Goal: Information Seeking & Learning: Learn about a topic

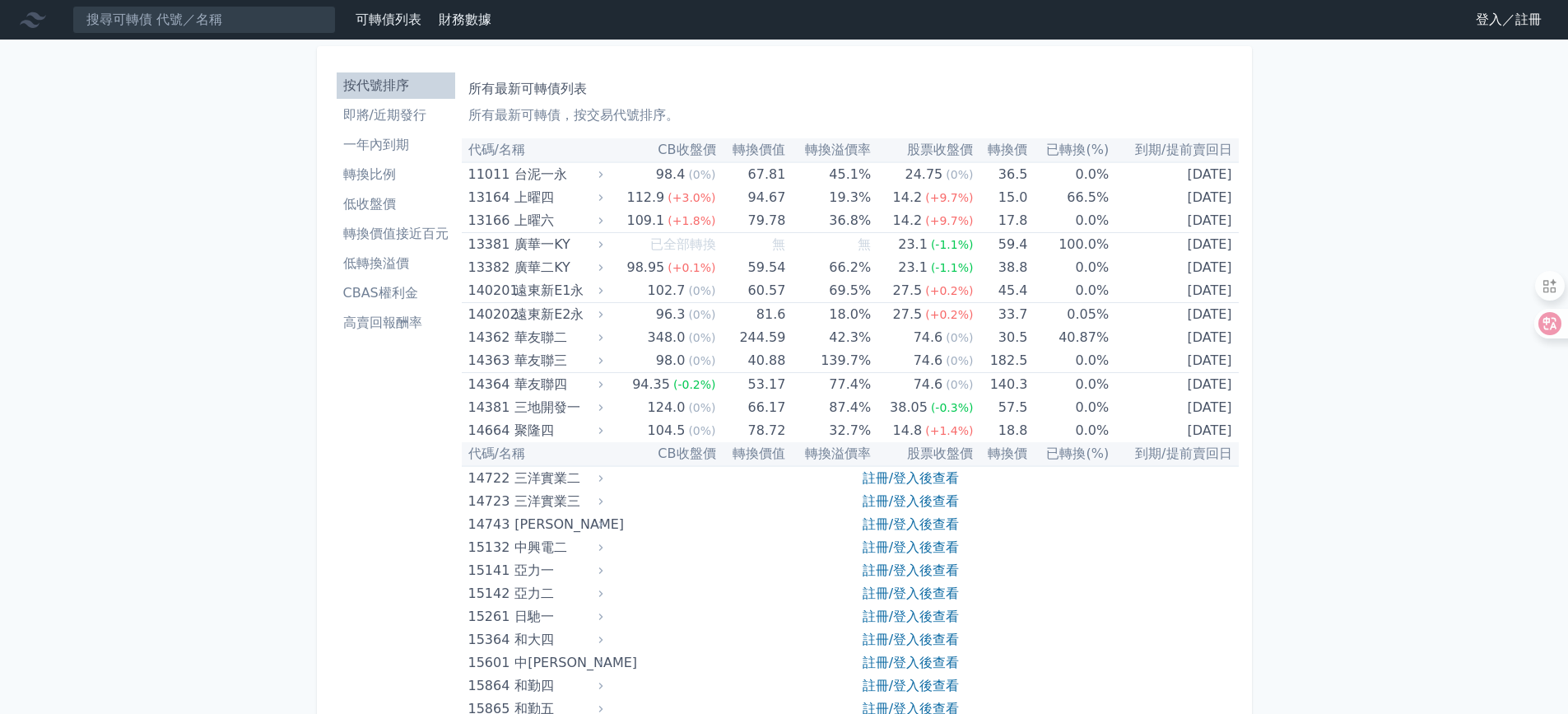
click at [1481, 25] on link "登入／註冊" at bounding box center [1508, 20] width 92 height 27
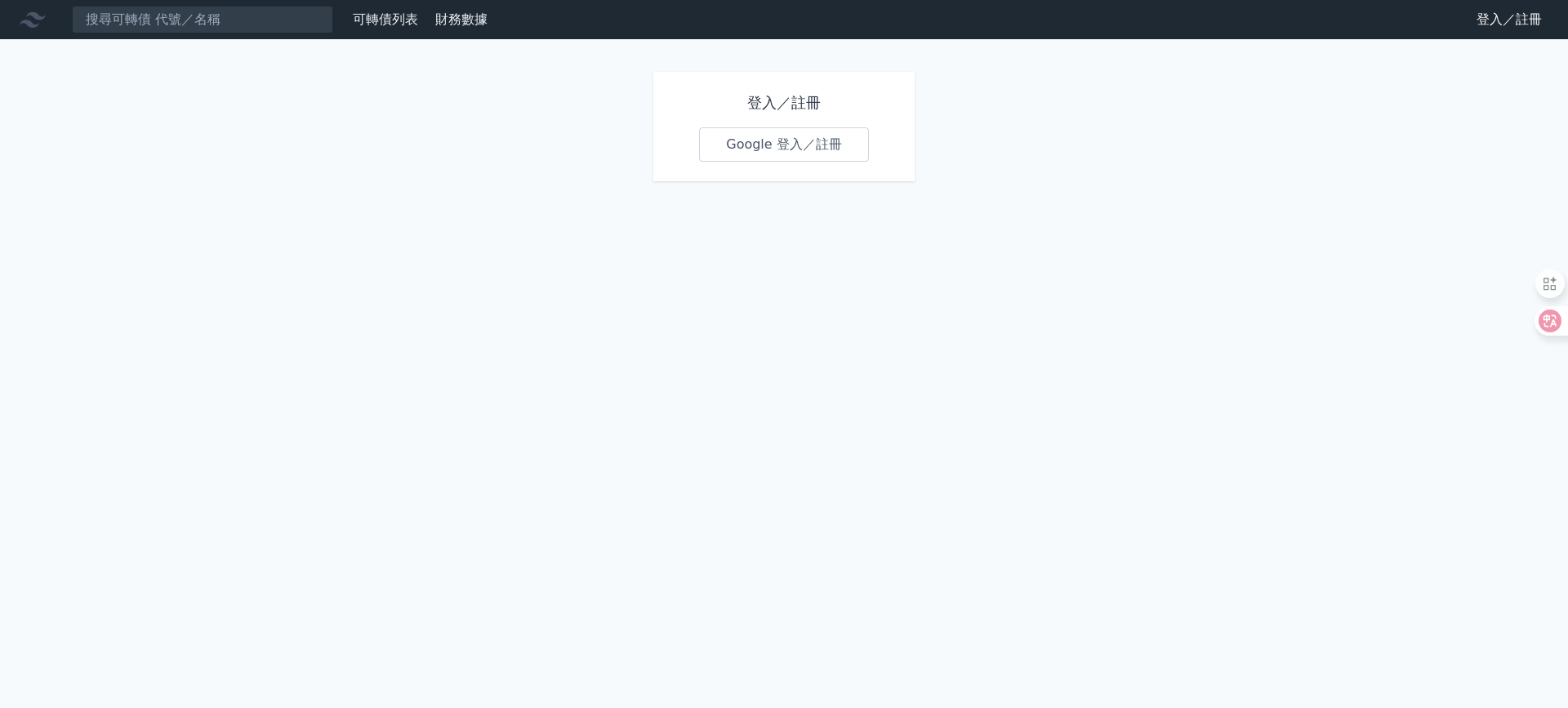
click at [839, 143] on link "Google 登入／註冊" at bounding box center [784, 144] width 170 height 35
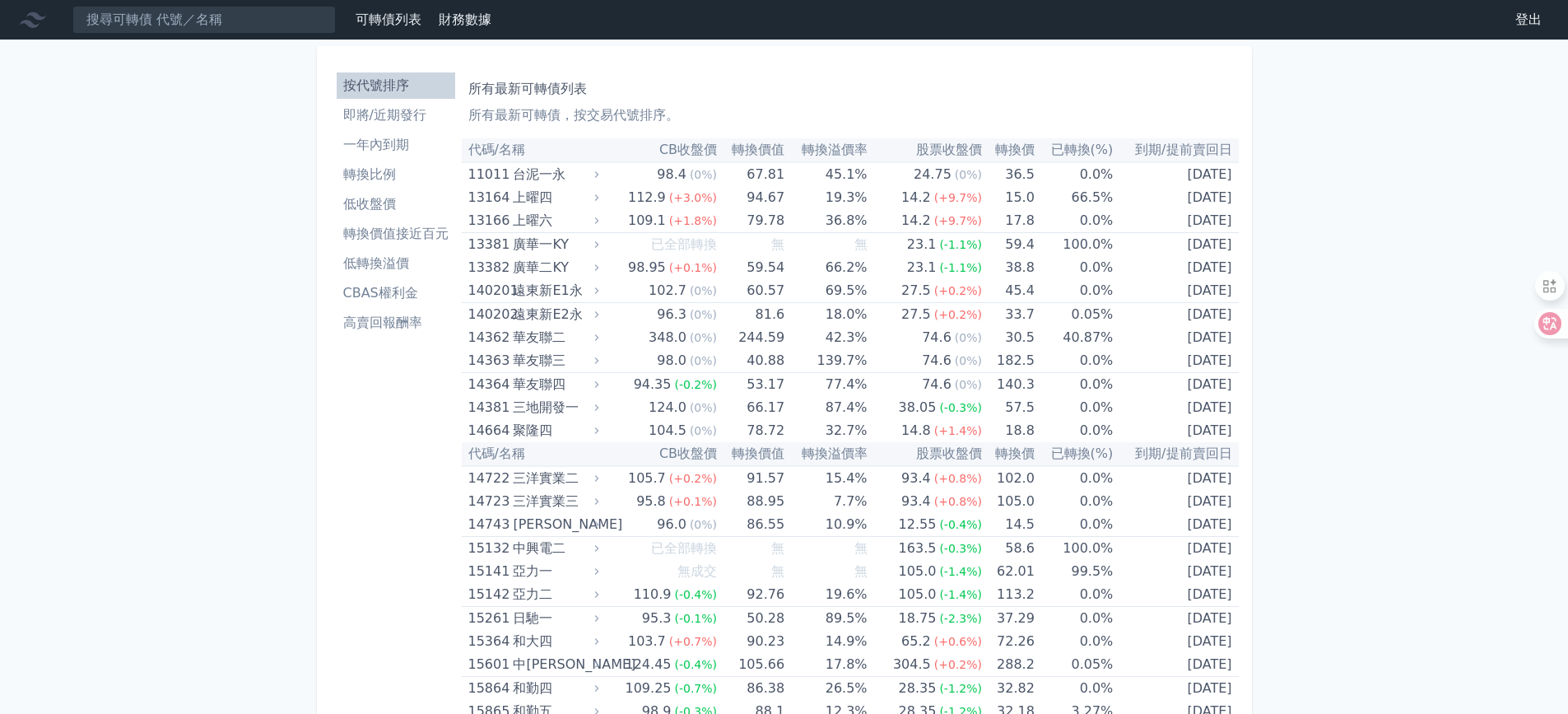
click at [402, 159] on ul "按代號排序 即將/近期發行 一年內到期 轉換比例 低收盤價 轉換價值接近百元 低轉換溢價 CBAS權利金 高賣回報酬率" at bounding box center [395, 203] width 119 height 263
click at [402, 145] on li "一年內到期" at bounding box center [395, 145] width 119 height 20
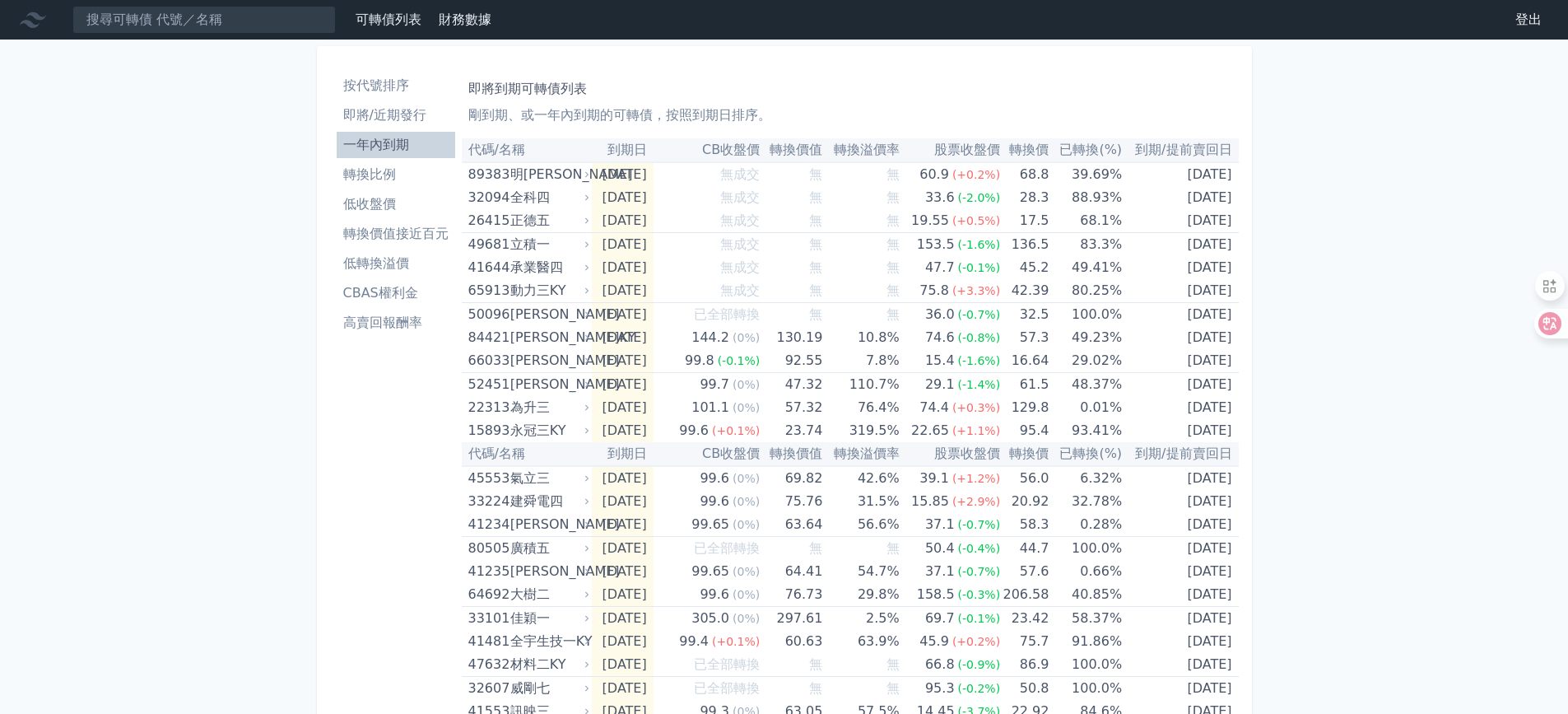
click at [428, 225] on li "轉換價值接近百元" at bounding box center [395, 234] width 119 height 20
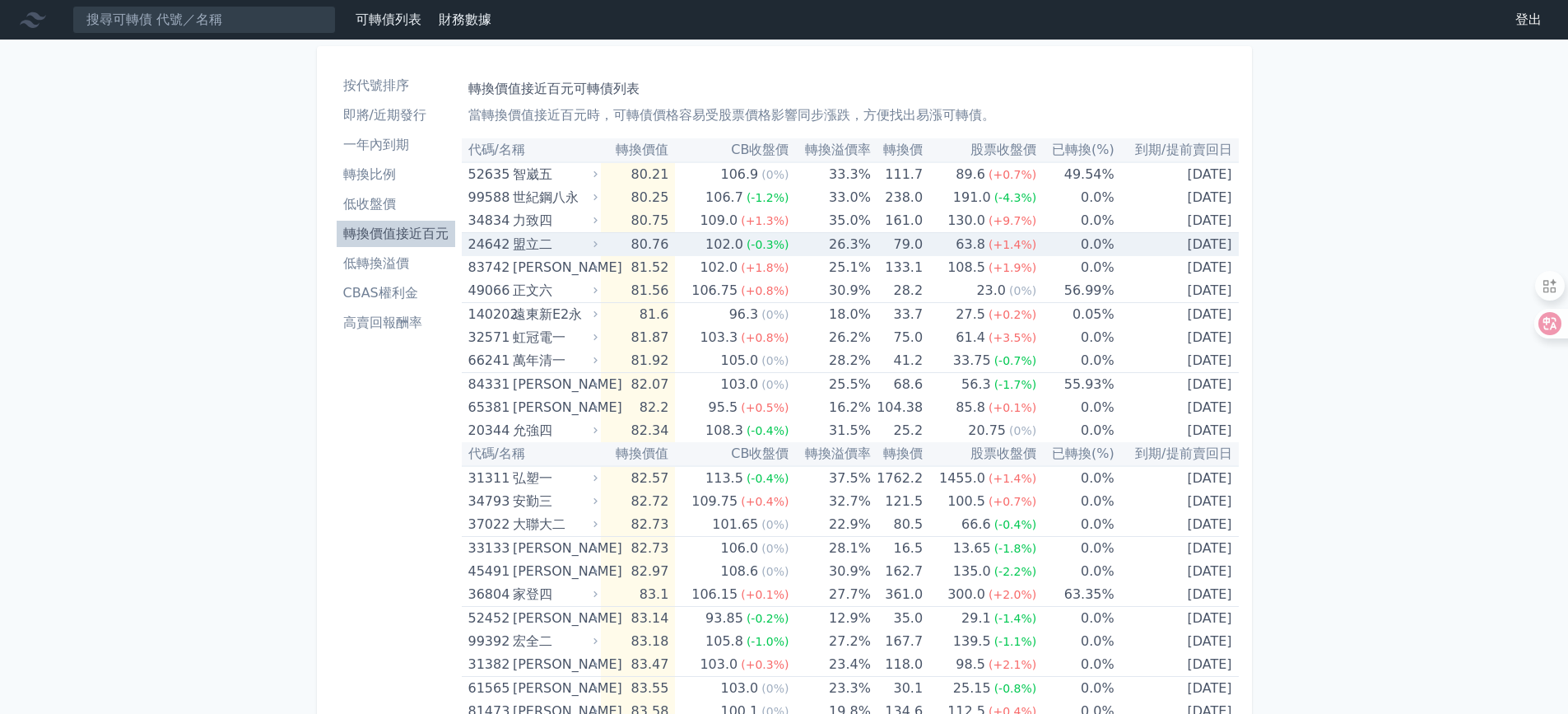
click at [921, 251] on td "79.0" at bounding box center [896, 245] width 52 height 24
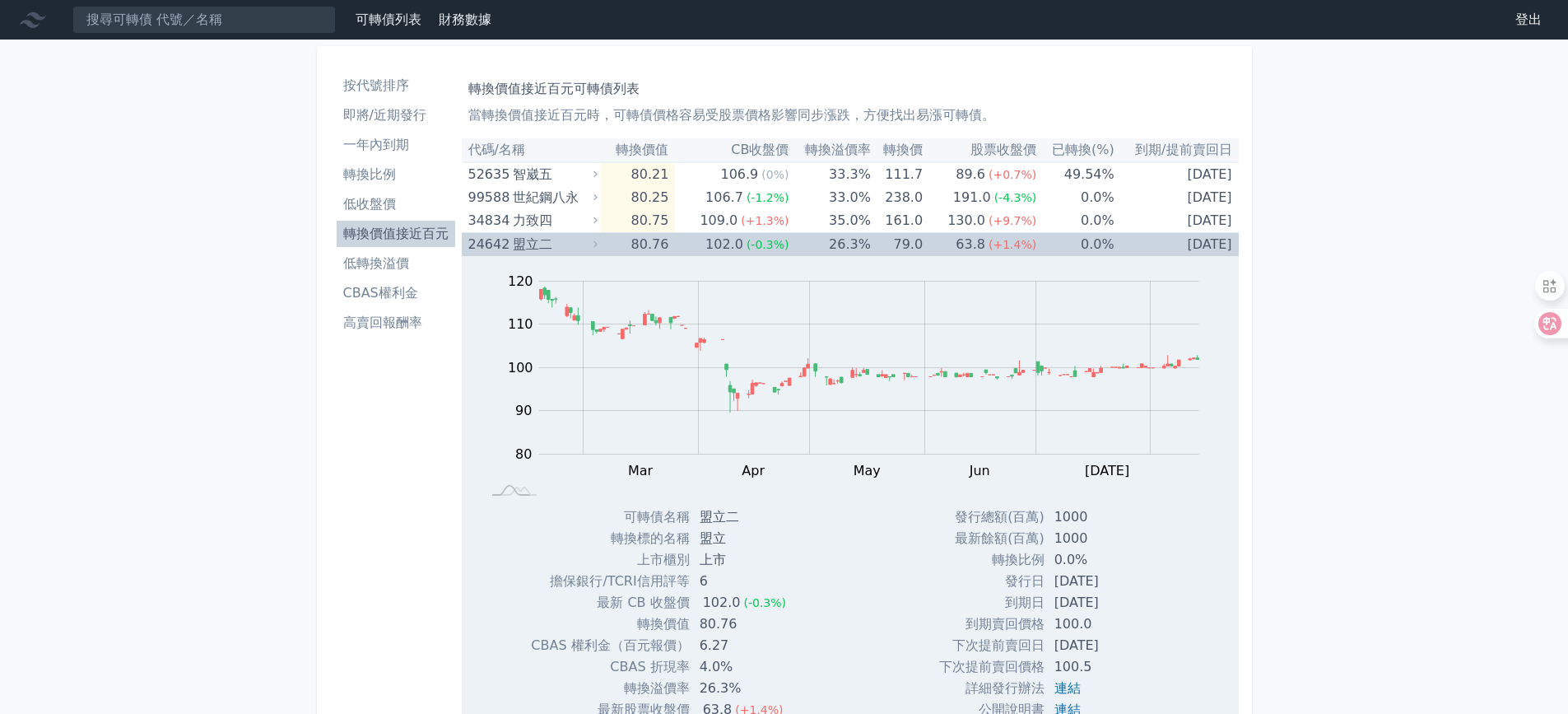
click at [590, 250] on div "盟立二" at bounding box center [553, 245] width 81 height 23
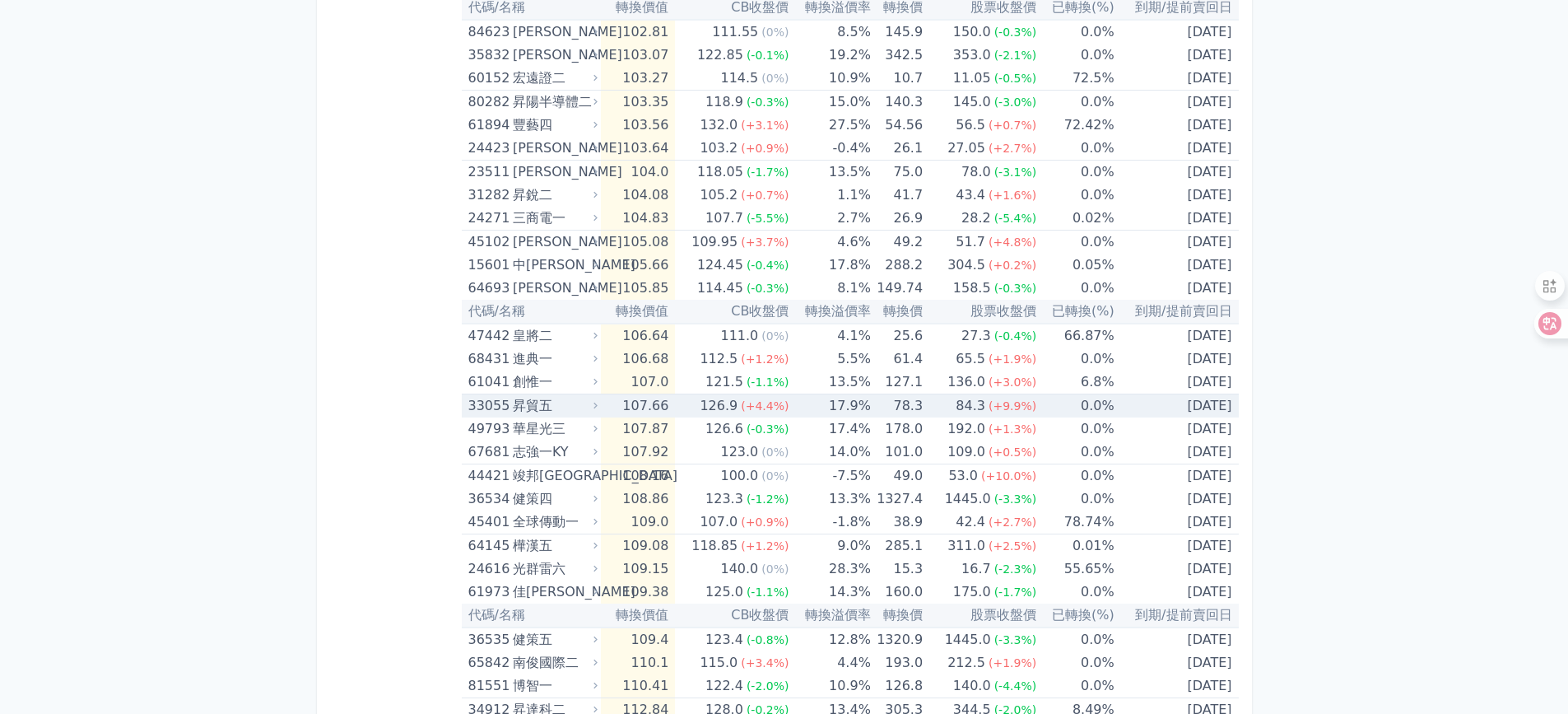
scroll to position [2883, 0]
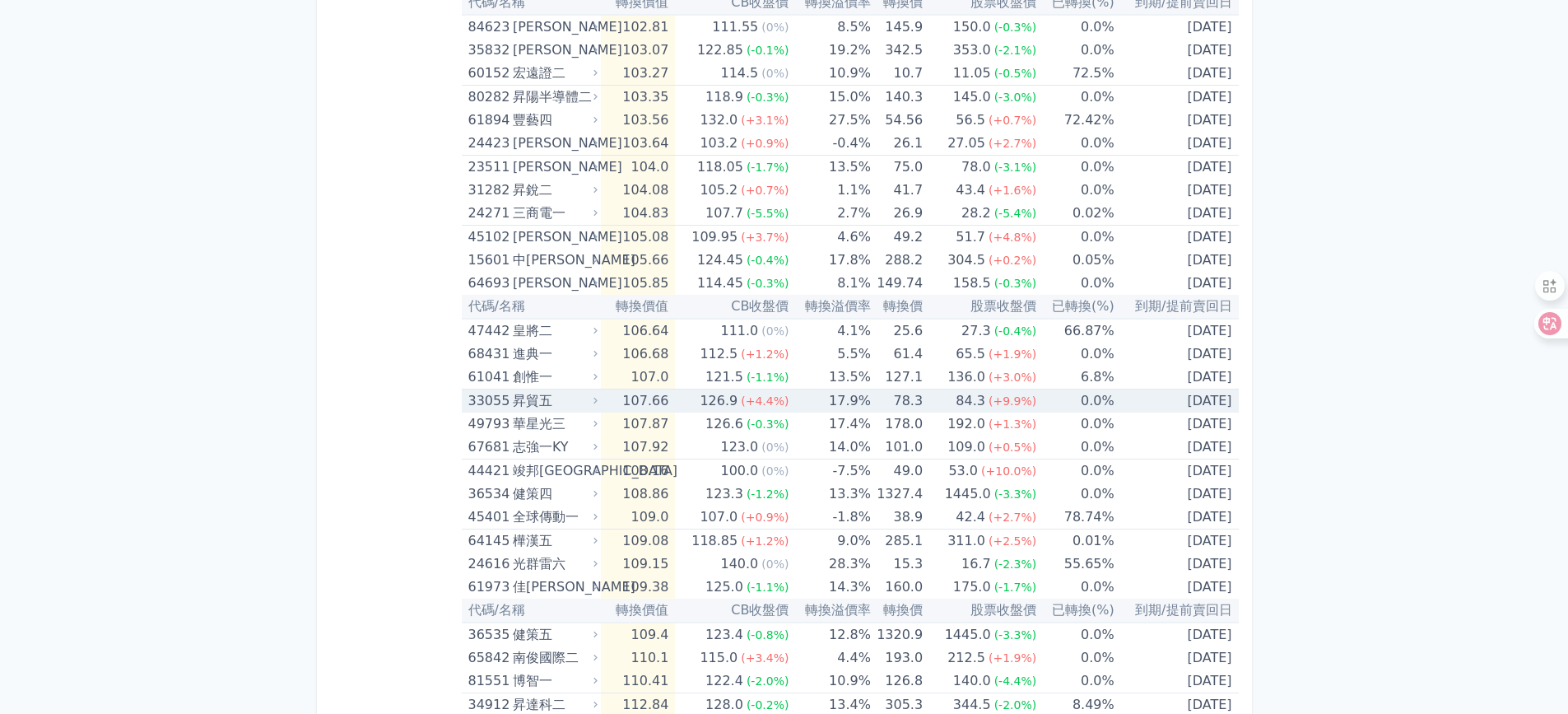
click at [582, 403] on div "昇貿五" at bounding box center [553, 402] width 81 height 23
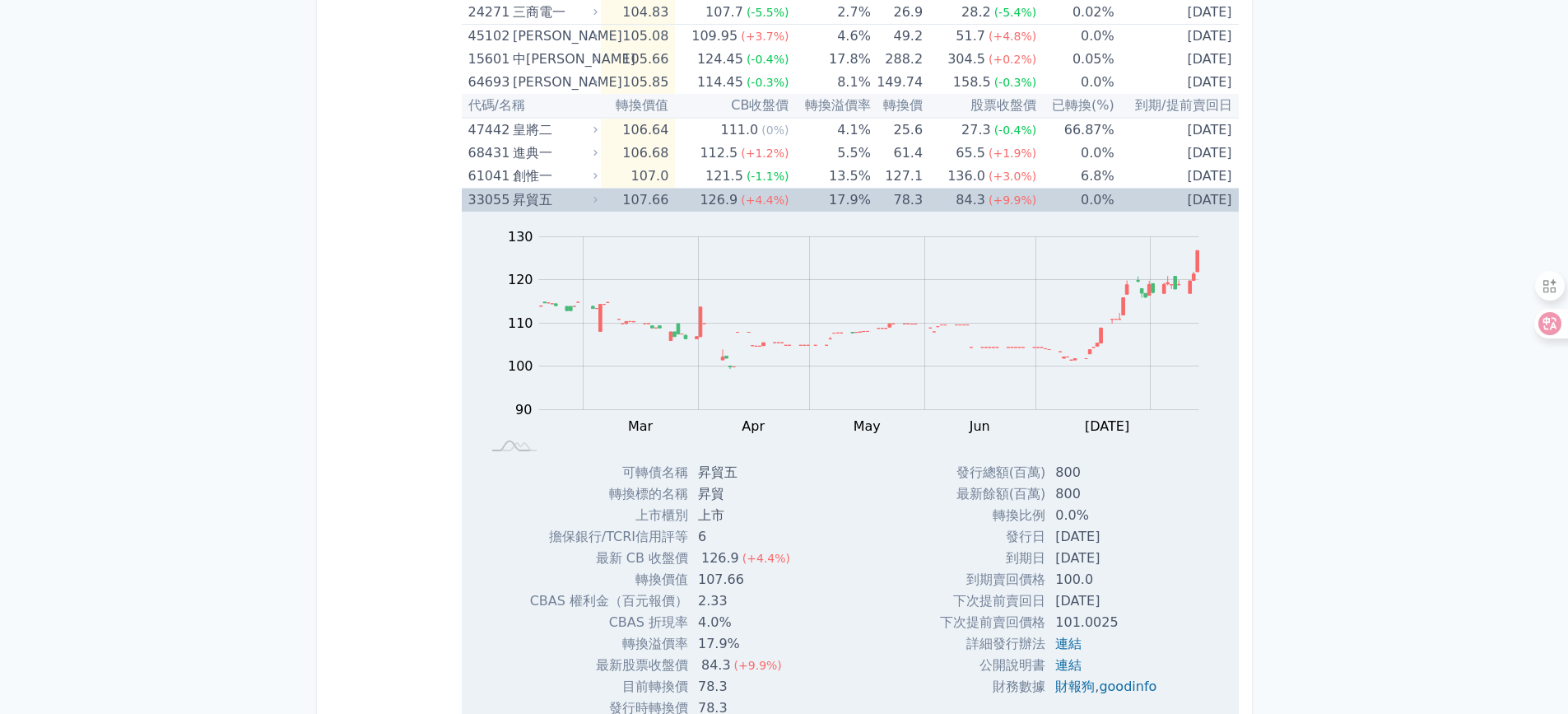
scroll to position [3130, 0]
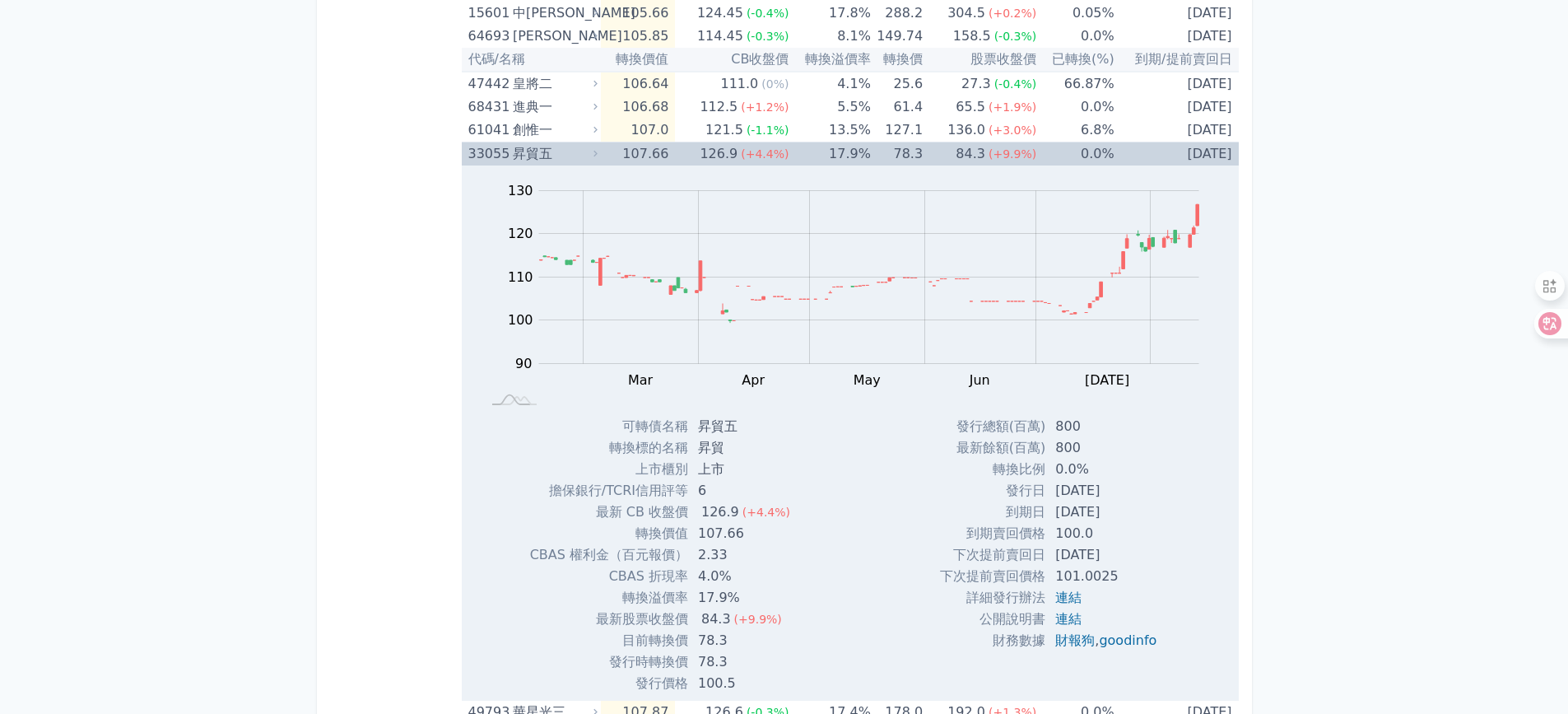
click at [574, 151] on div "昇貿五" at bounding box center [553, 154] width 81 height 23
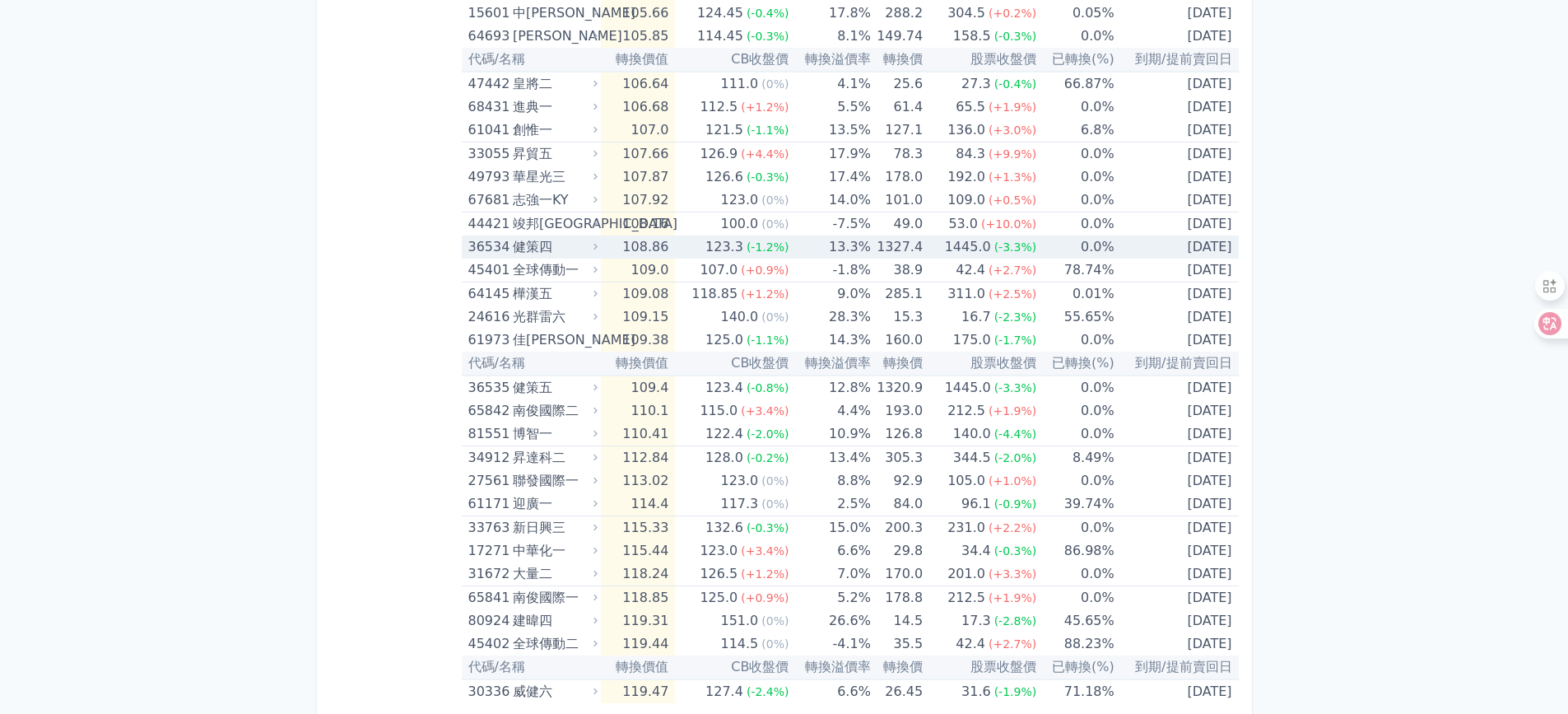
click at [830, 251] on td "13.3%" at bounding box center [829, 247] width 81 height 23
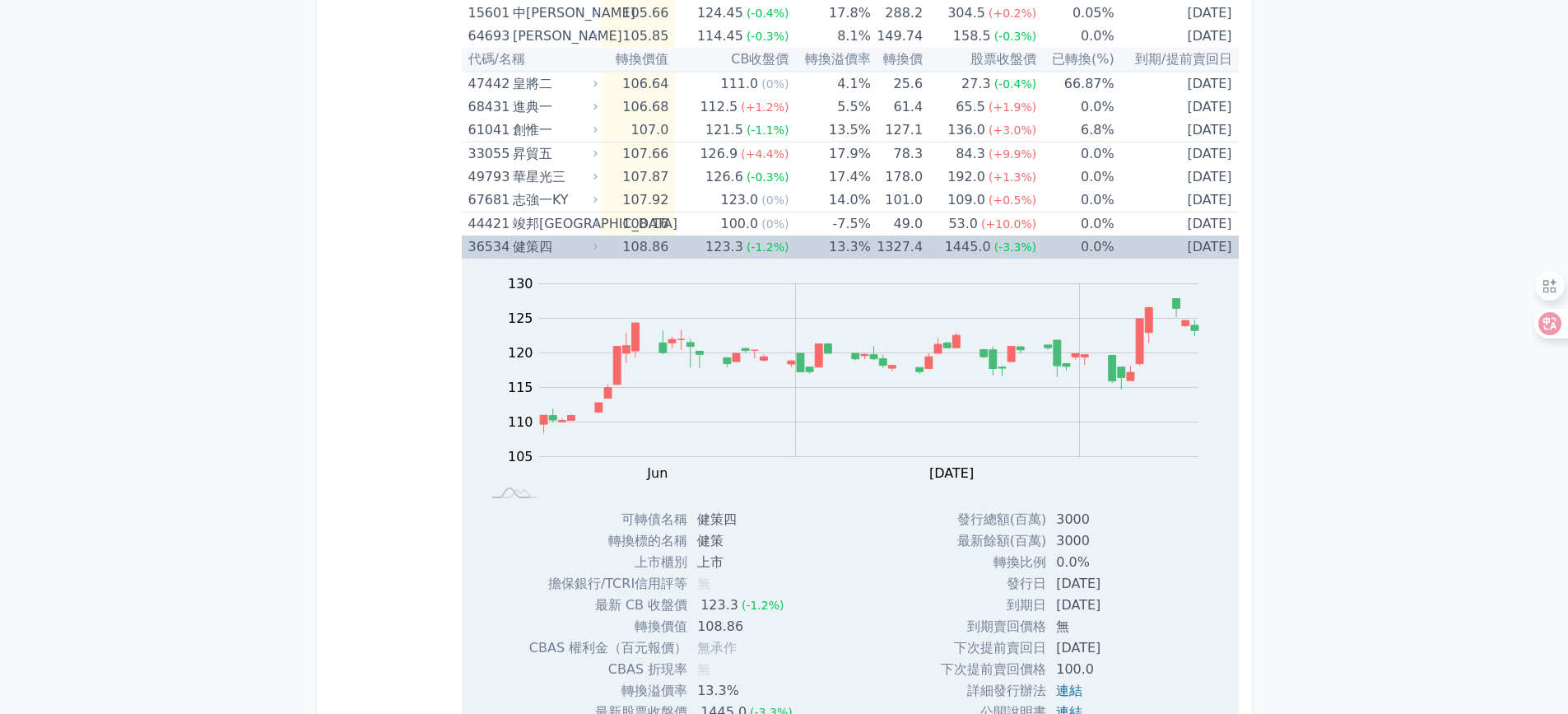
click at [571, 245] on div "健策四" at bounding box center [553, 247] width 81 height 23
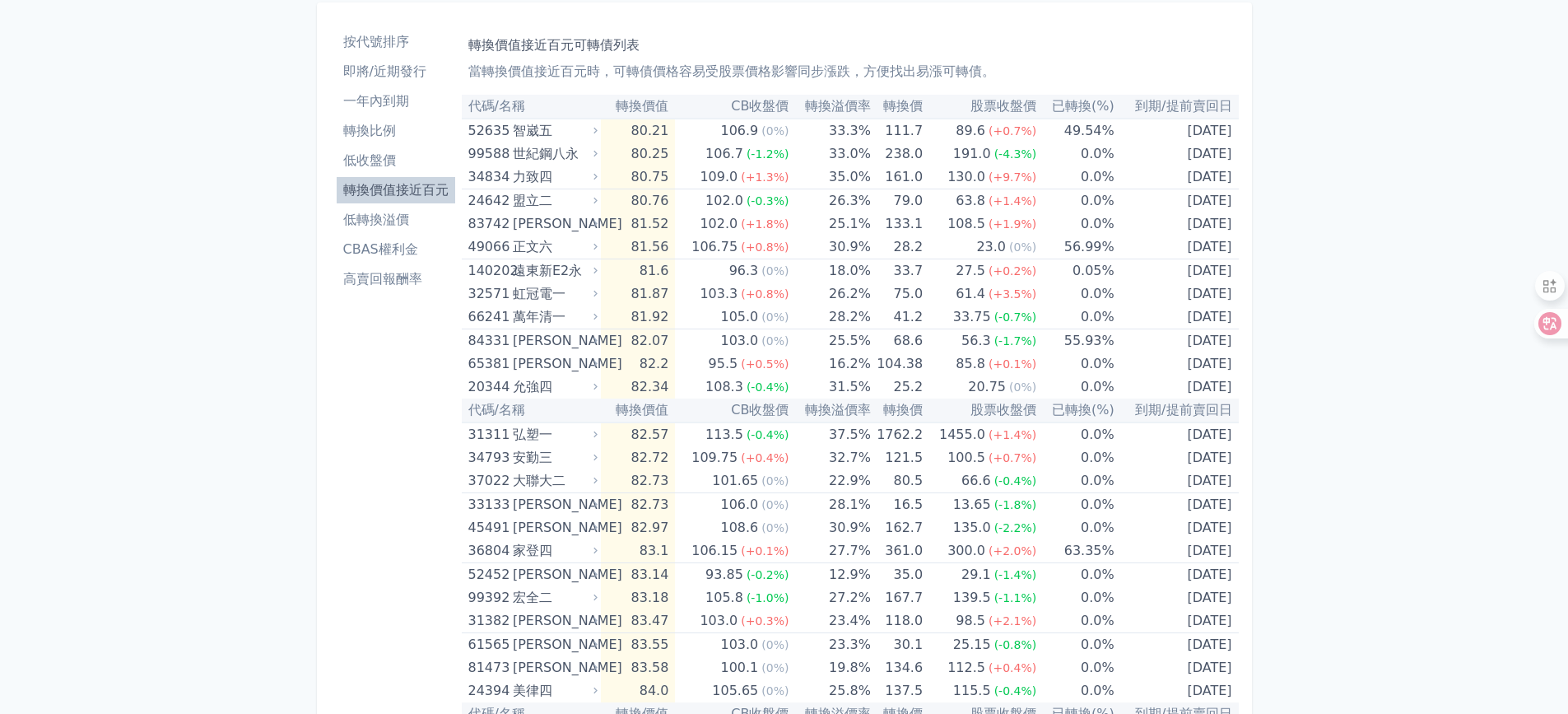
scroll to position [0, 0]
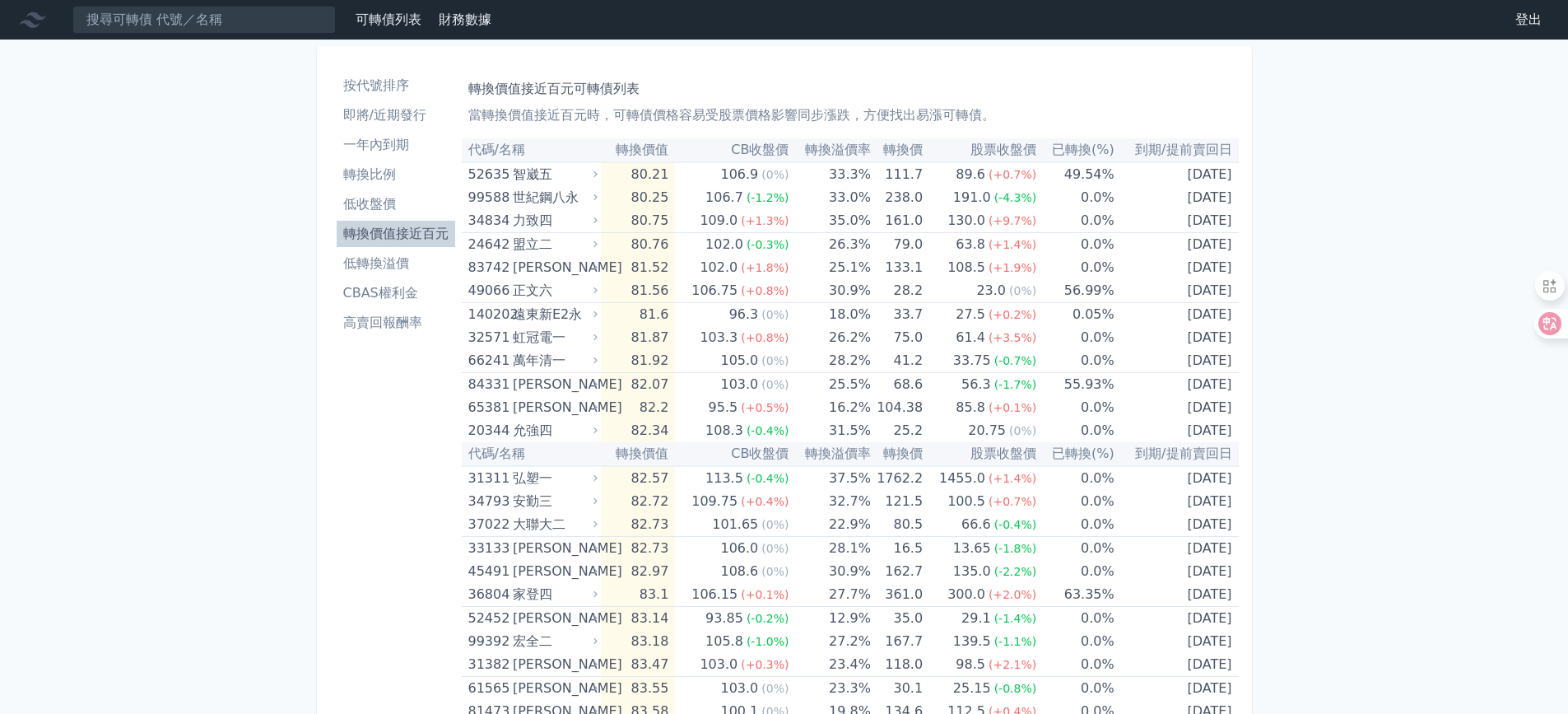
click at [210, 22] on input at bounding box center [203, 19] width 263 height 28
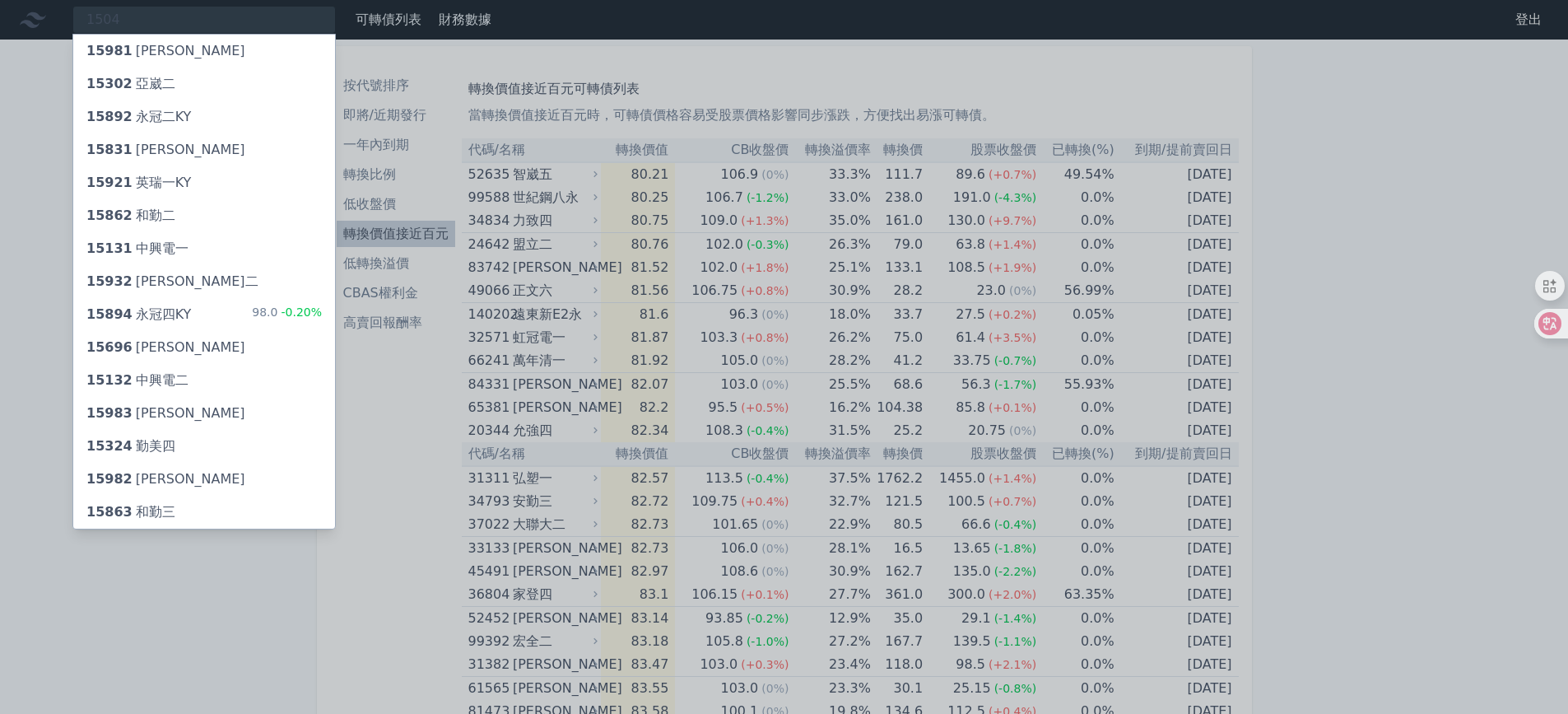
drag, startPoint x: 177, startPoint y: 24, endPoint x: 9, endPoint y: 24, distance: 168.0
click at [9, 24] on div at bounding box center [784, 357] width 1568 height 714
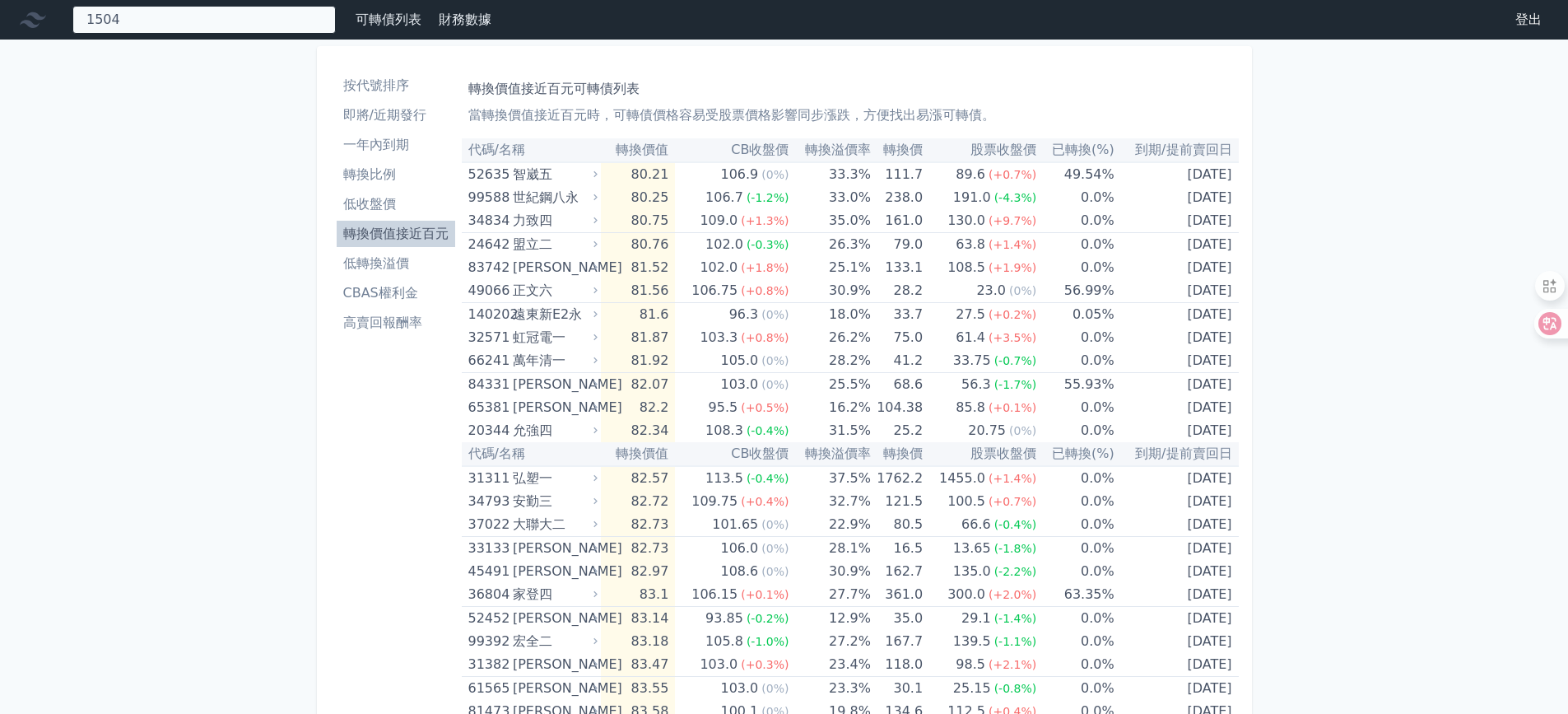
click at [130, 12] on div "1504 15981 [PERSON_NAME] 15302 亞崴二 [STREET_ADDRESS] 15831 [PERSON_NAME] 15921 英…" at bounding box center [203, 19] width 263 height 28
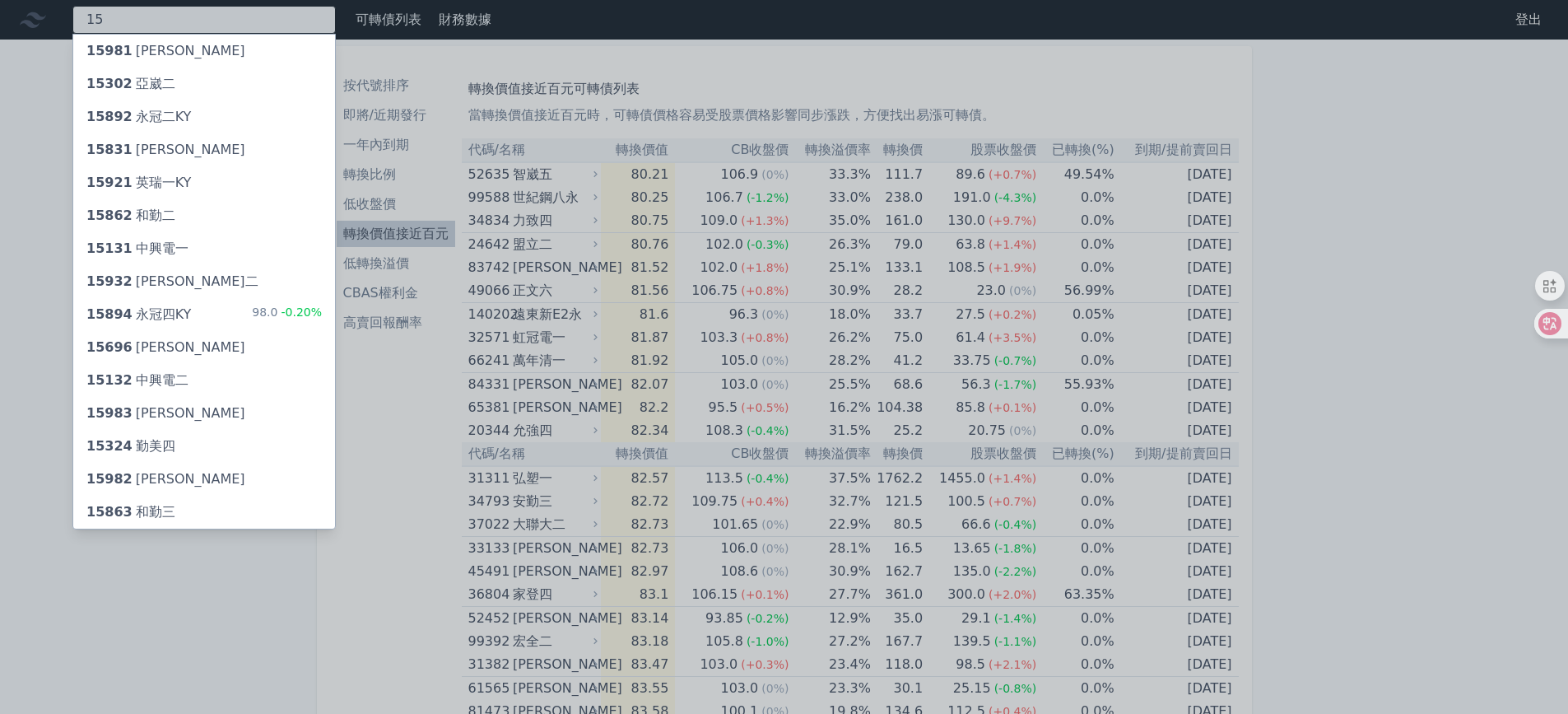
type input "1"
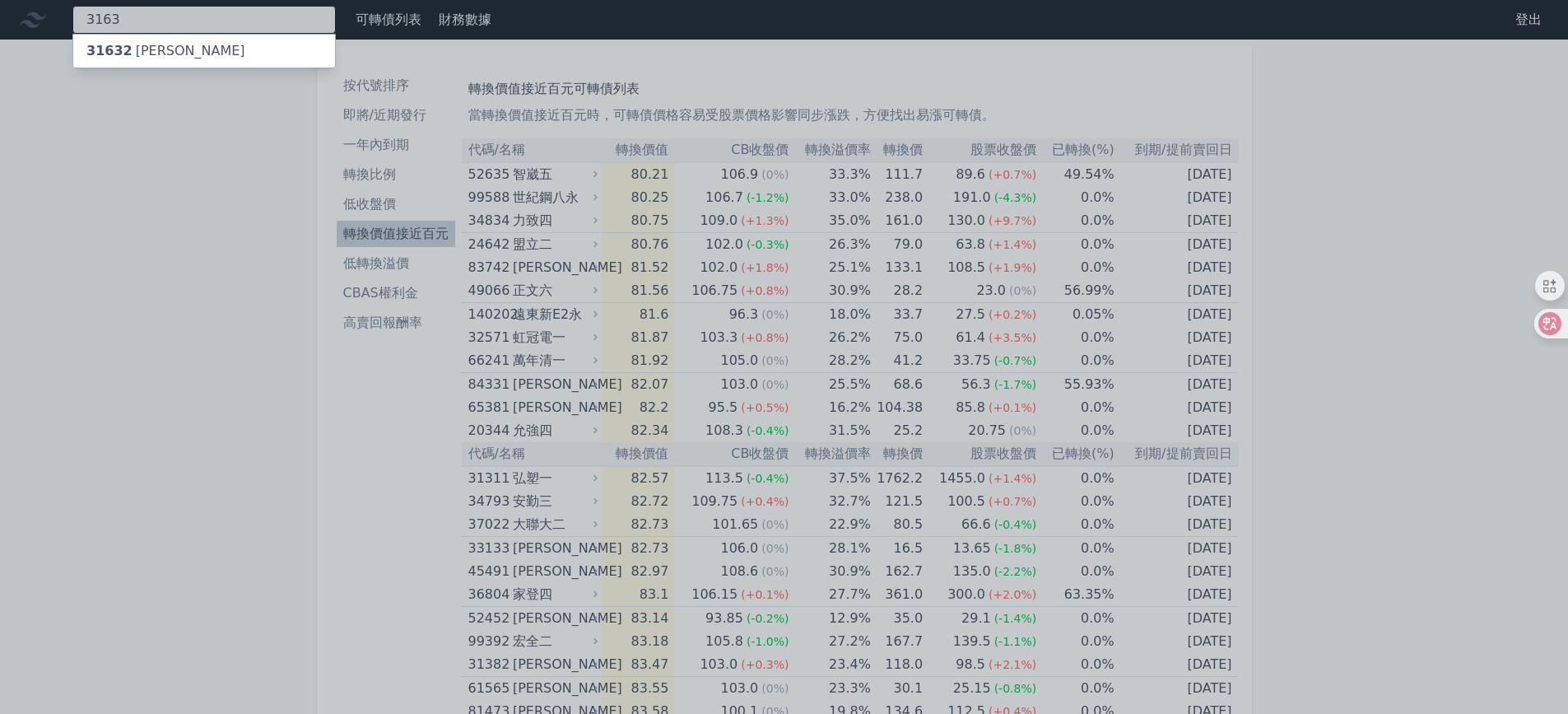
type input "3163"
click at [202, 38] on div "31632 [PERSON_NAME]" at bounding box center [203, 51] width 261 height 33
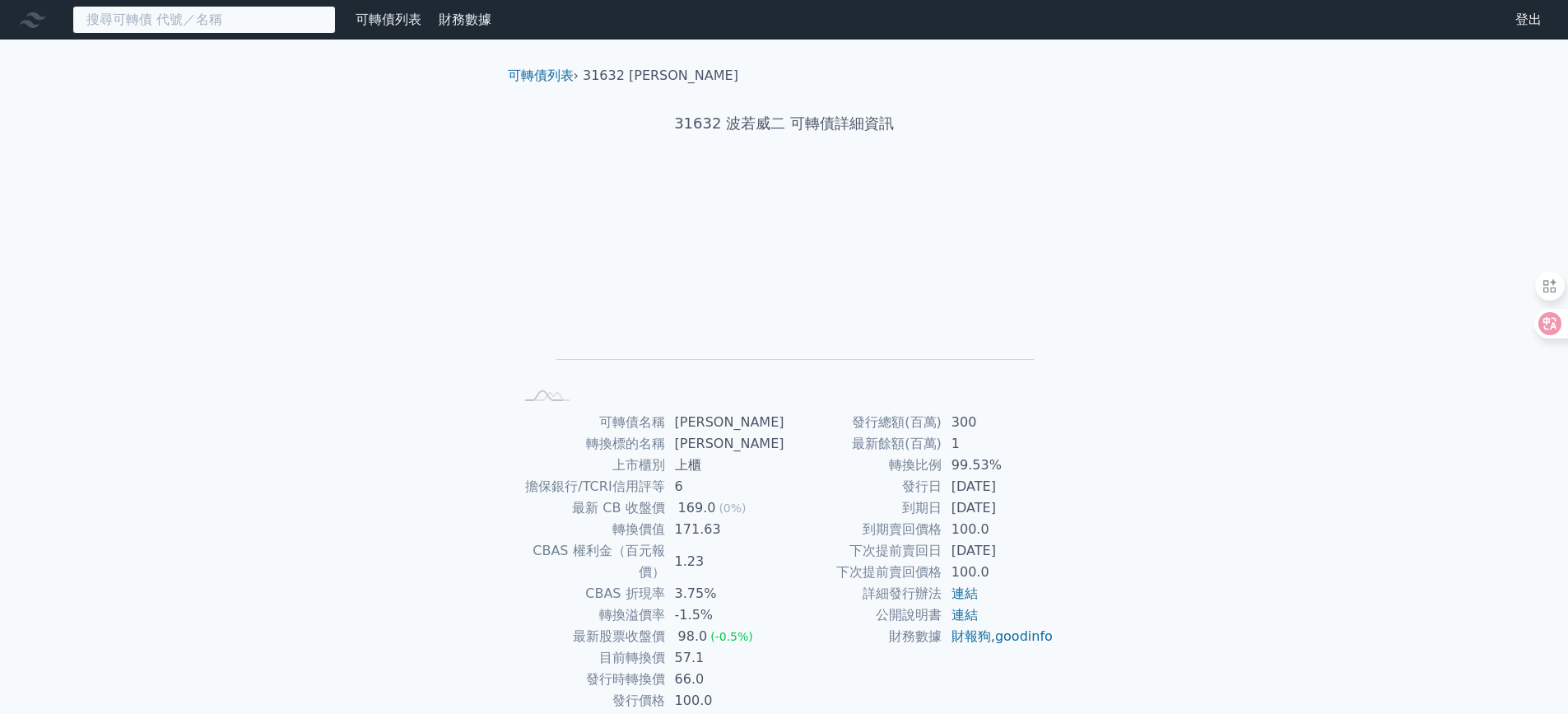
click at [210, 6] on input at bounding box center [203, 19] width 263 height 28
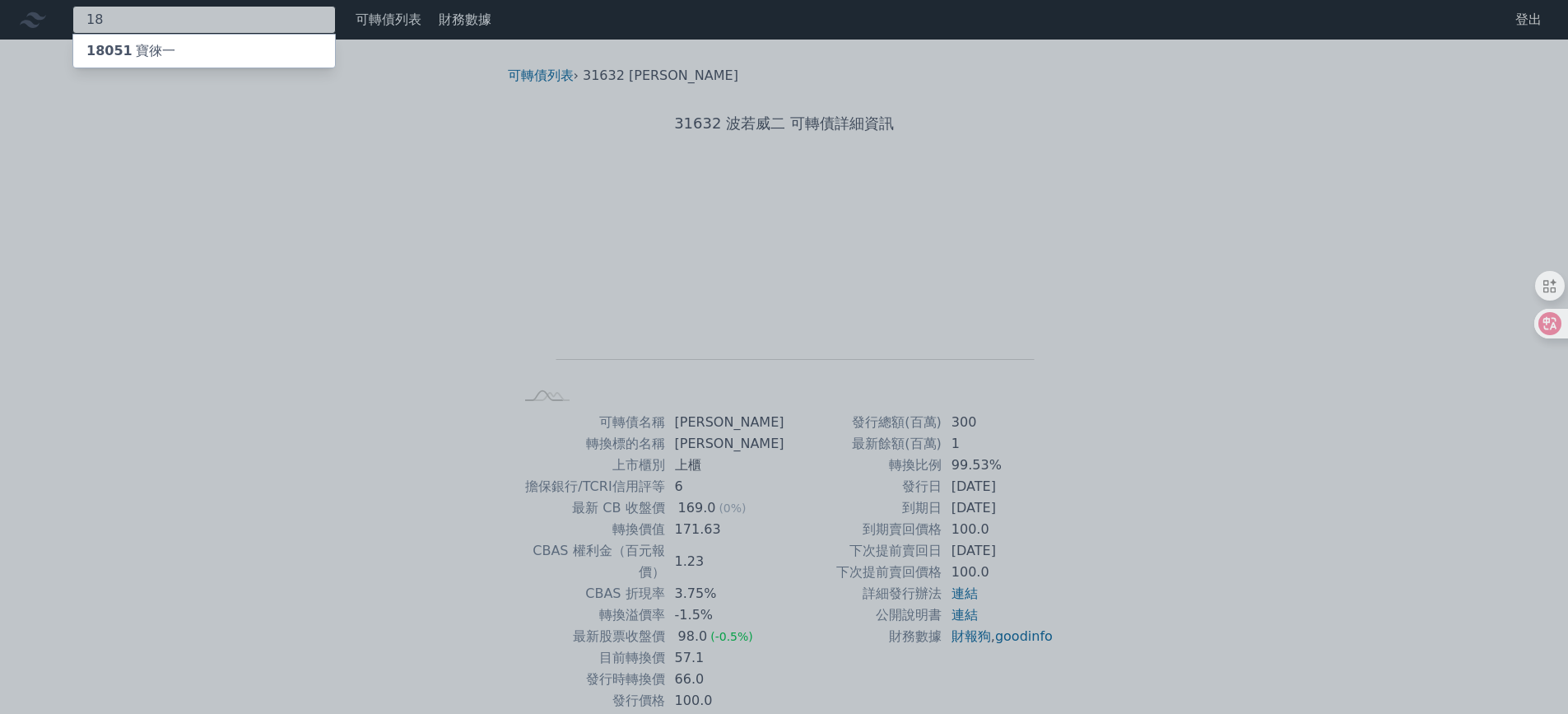
type input "1"
type input "3092"
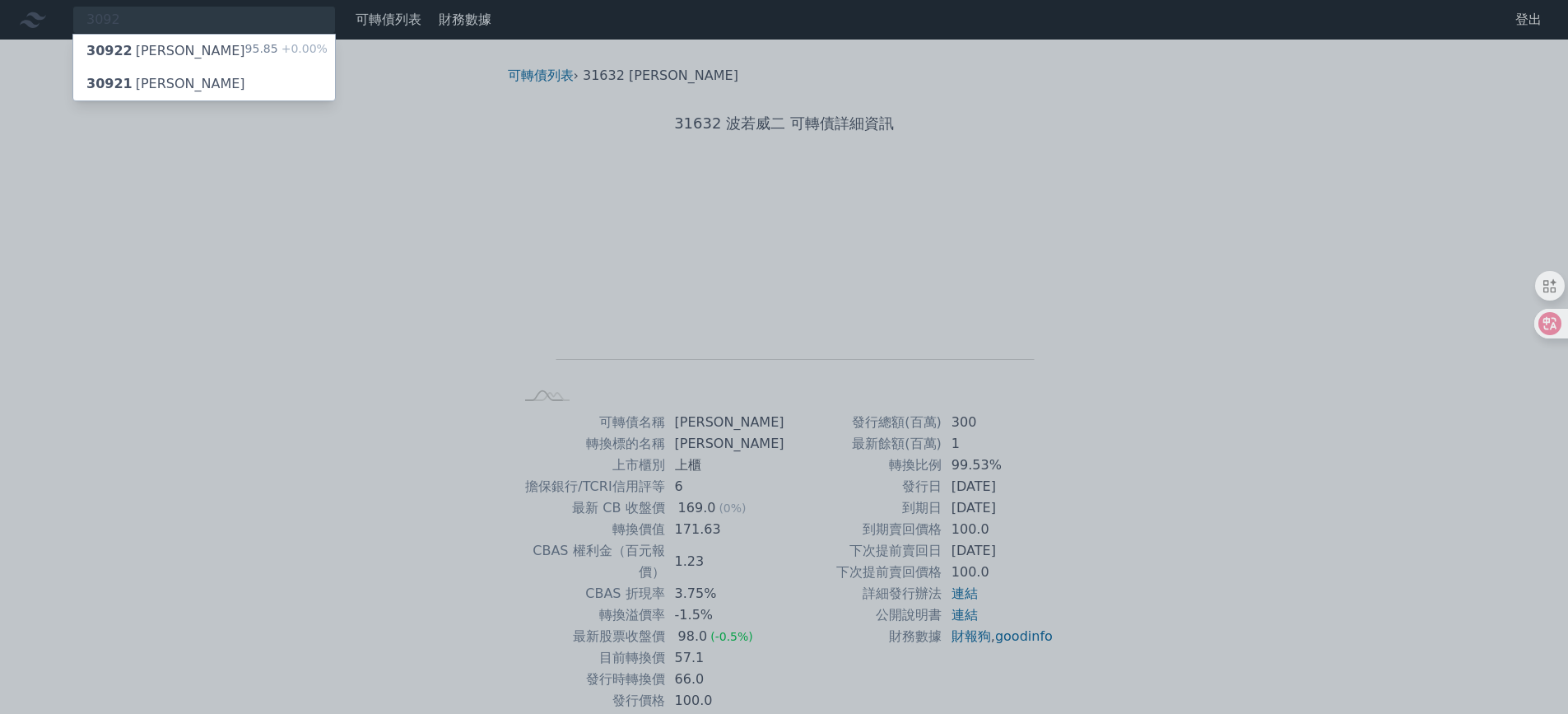
click at [294, 48] on span "+0.00%" at bounding box center [302, 48] width 49 height 13
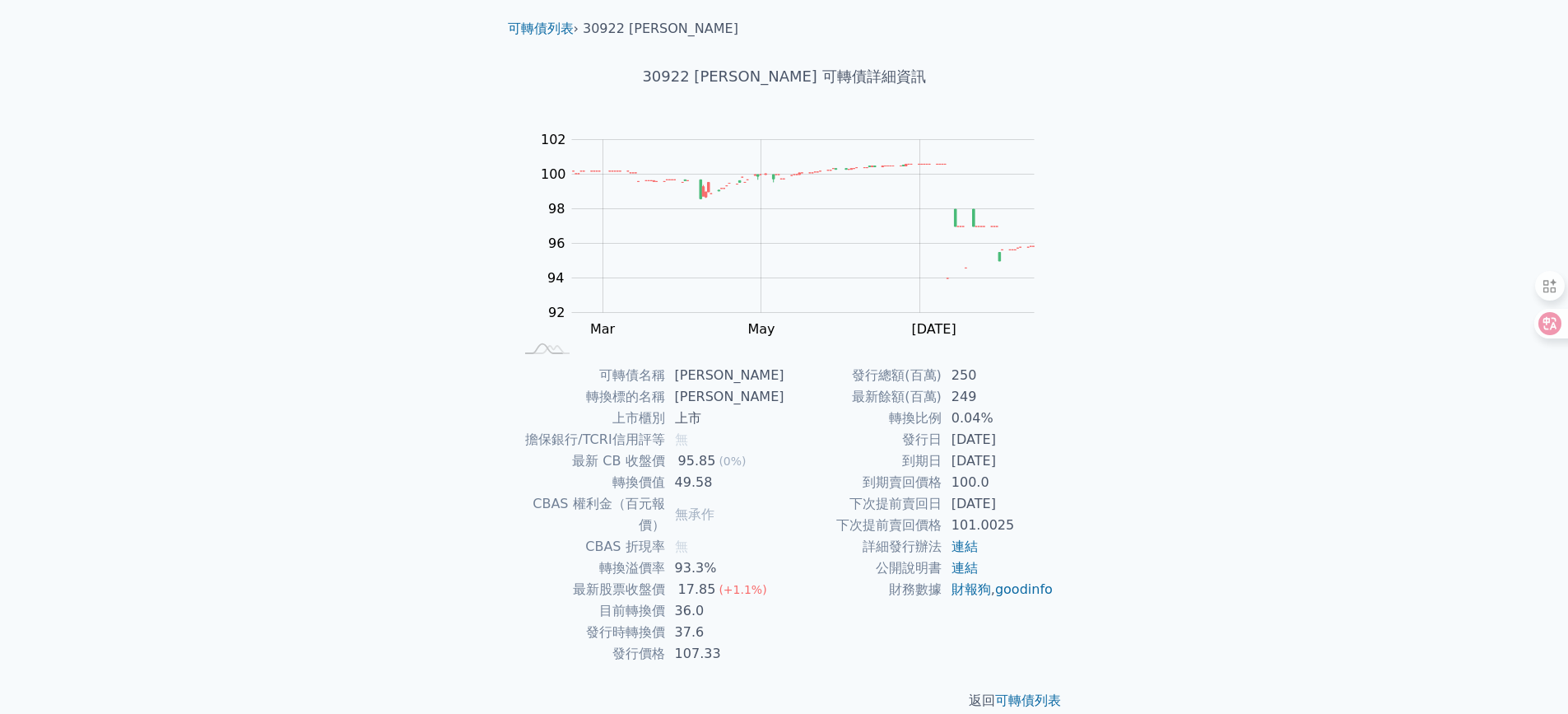
scroll to position [48, 0]
drag, startPoint x: 682, startPoint y: 588, endPoint x: 751, endPoint y: 585, distance: 69.1
click at [751, 599] on td "36.0" at bounding box center [725, 610] width 120 height 21
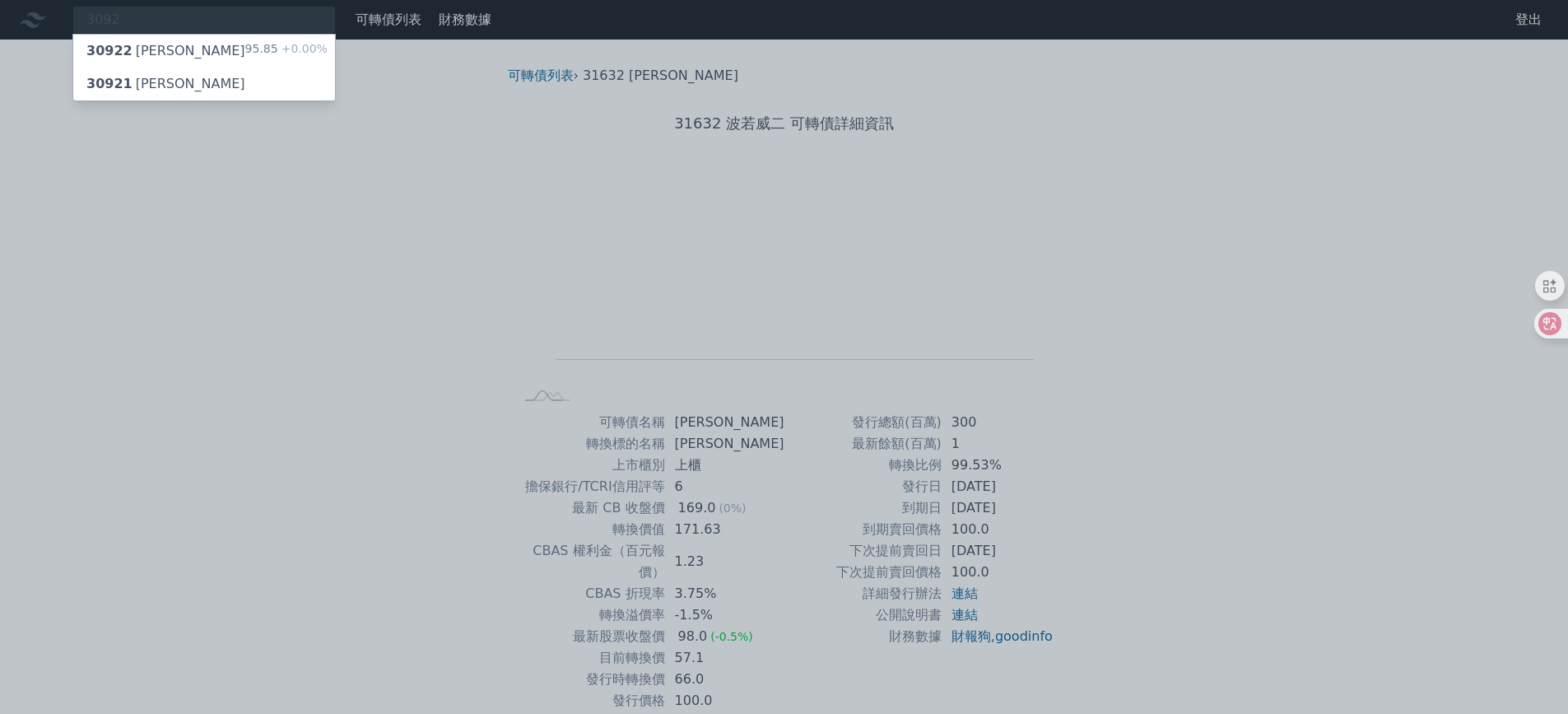
click at [37, 16] on div at bounding box center [784, 357] width 1568 height 714
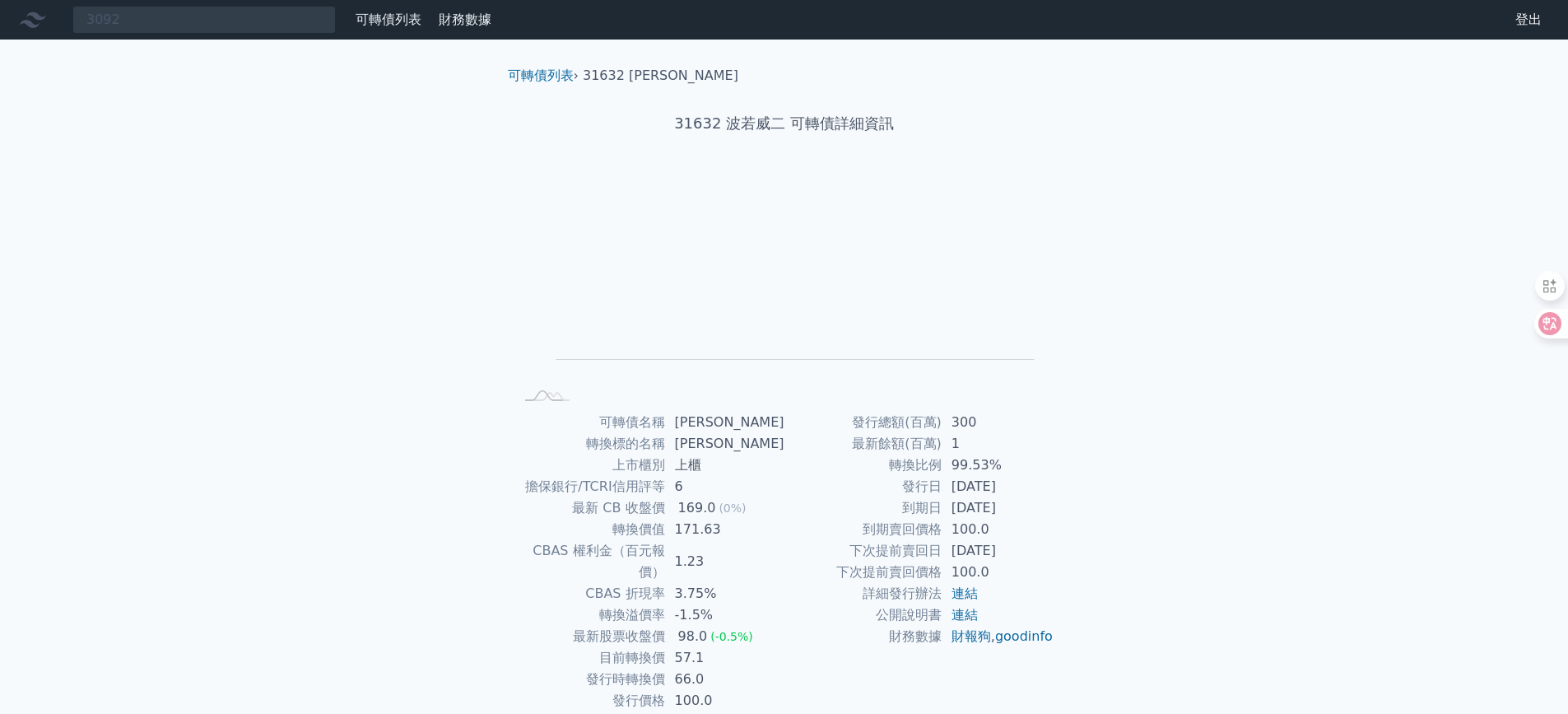
click at [411, 25] on link "可轉債列表" at bounding box center [389, 20] width 66 height 16
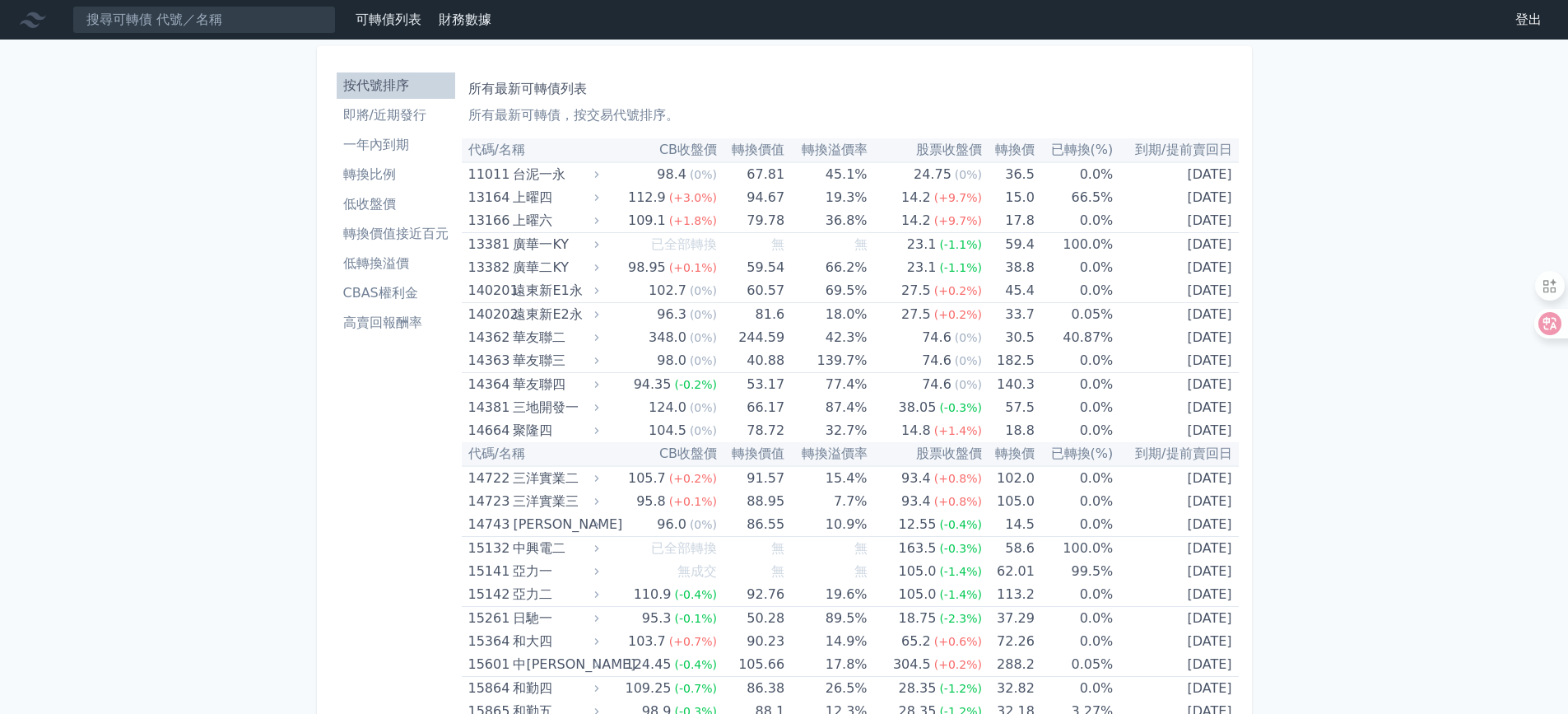
click at [384, 114] on li "即將/近期發行" at bounding box center [395, 115] width 119 height 20
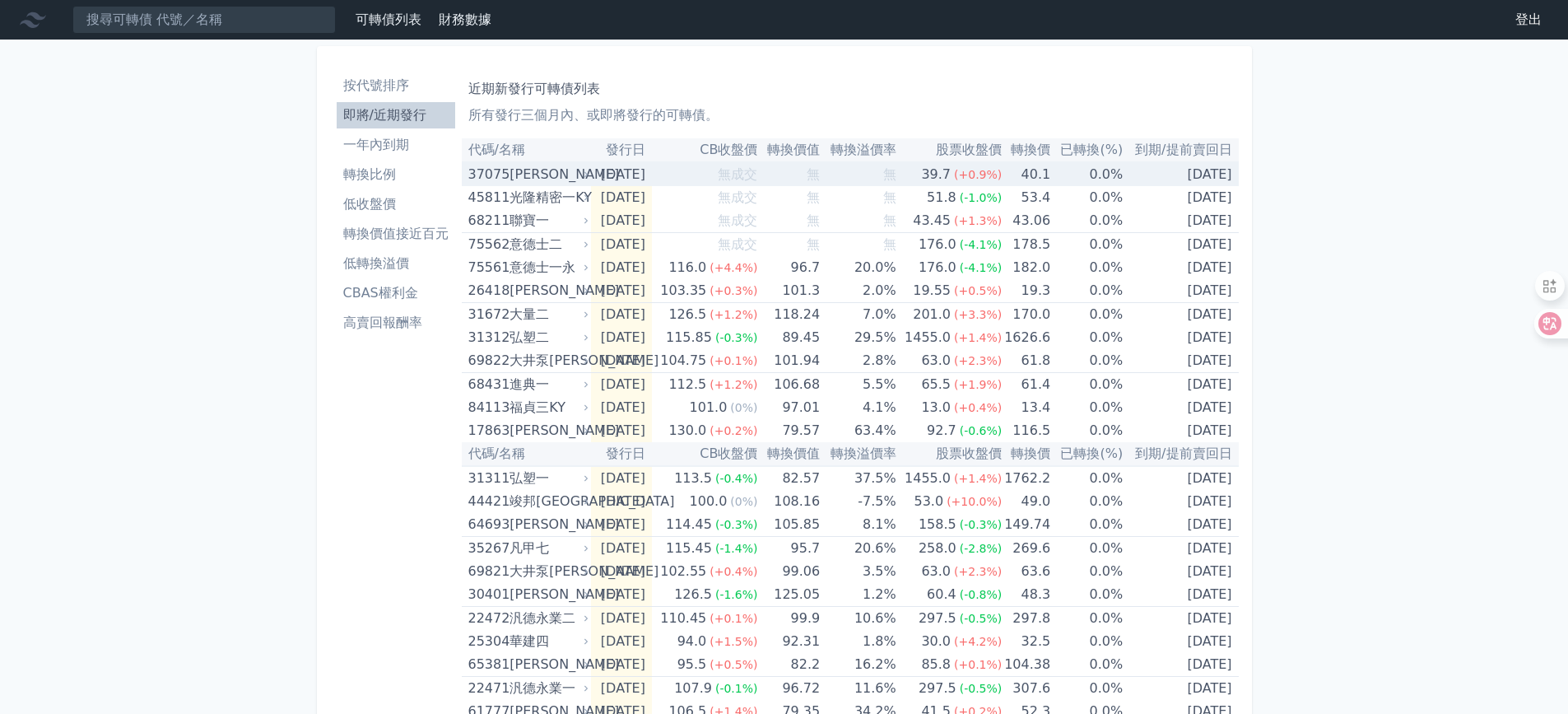
click at [564, 179] on div "[PERSON_NAME]" at bounding box center [547, 175] width 76 height 23
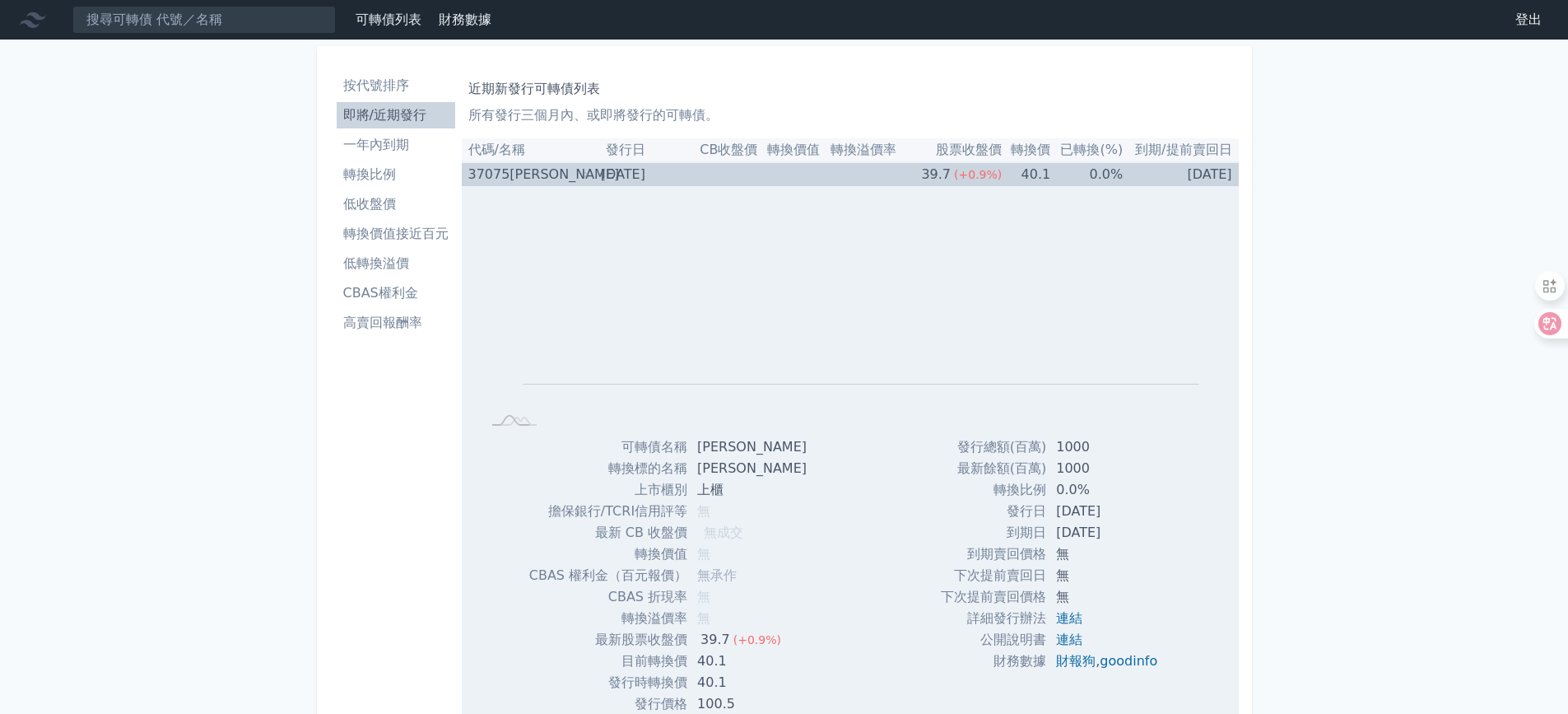
click at [564, 179] on div "[PERSON_NAME]" at bounding box center [547, 175] width 76 height 23
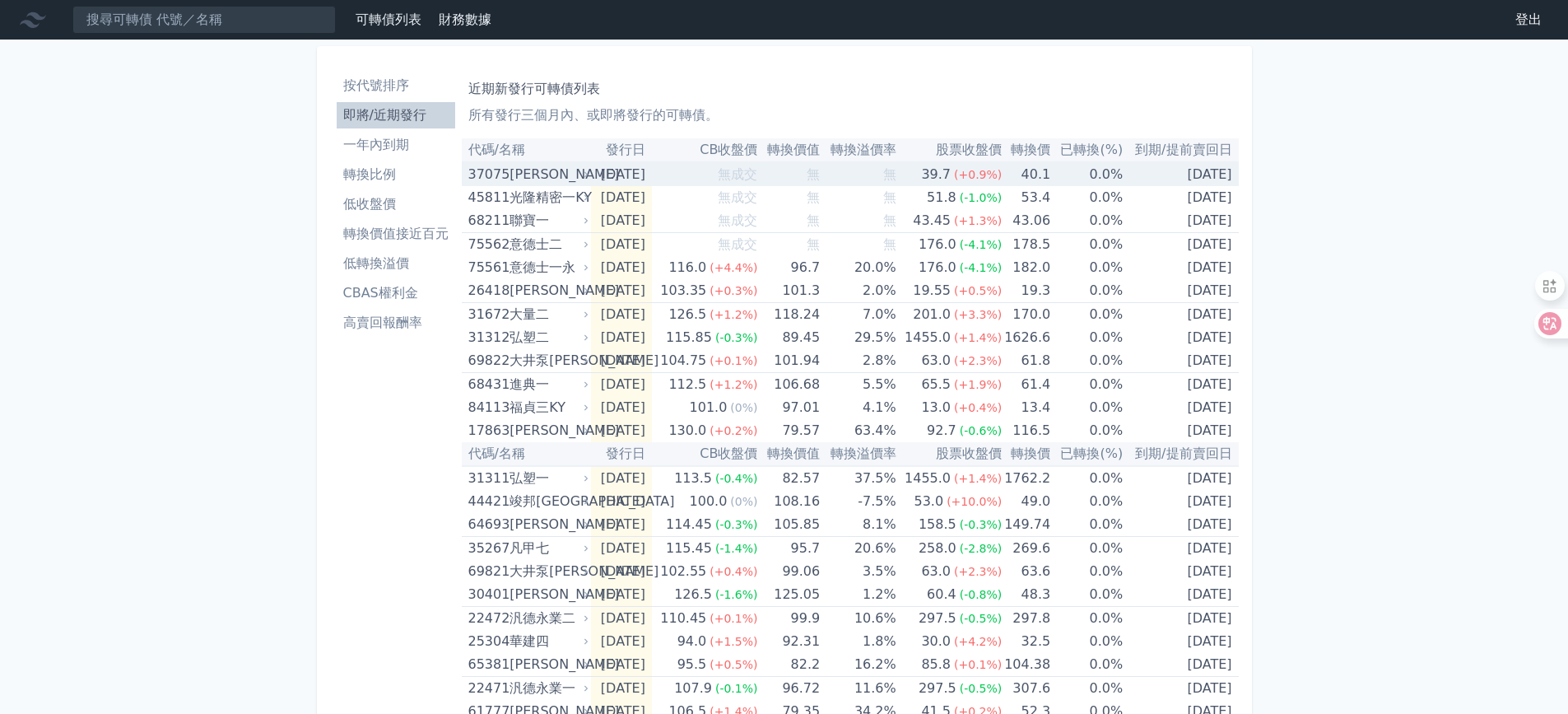
click at [540, 177] on div "[PERSON_NAME]" at bounding box center [547, 175] width 76 height 23
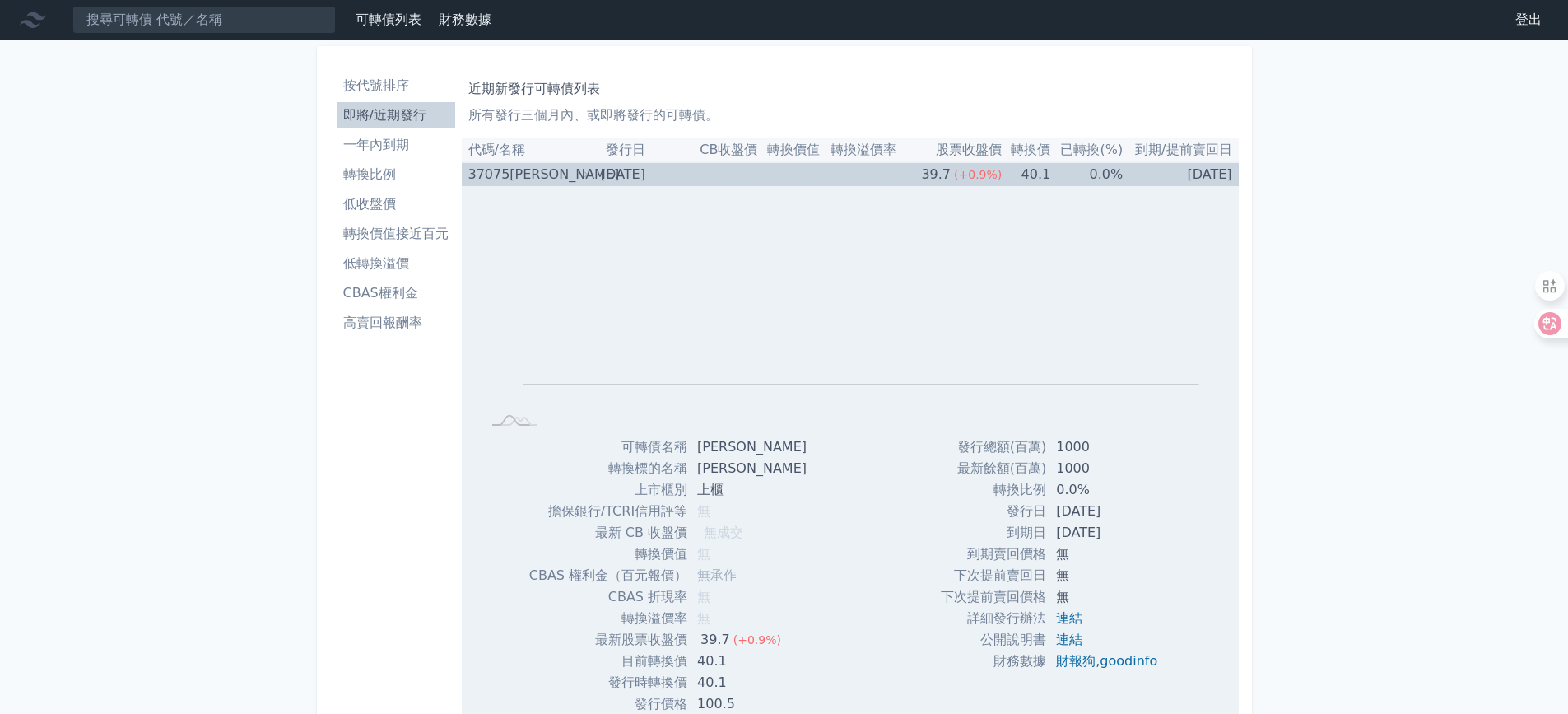
click at [540, 177] on div "[PERSON_NAME]" at bounding box center [547, 175] width 76 height 23
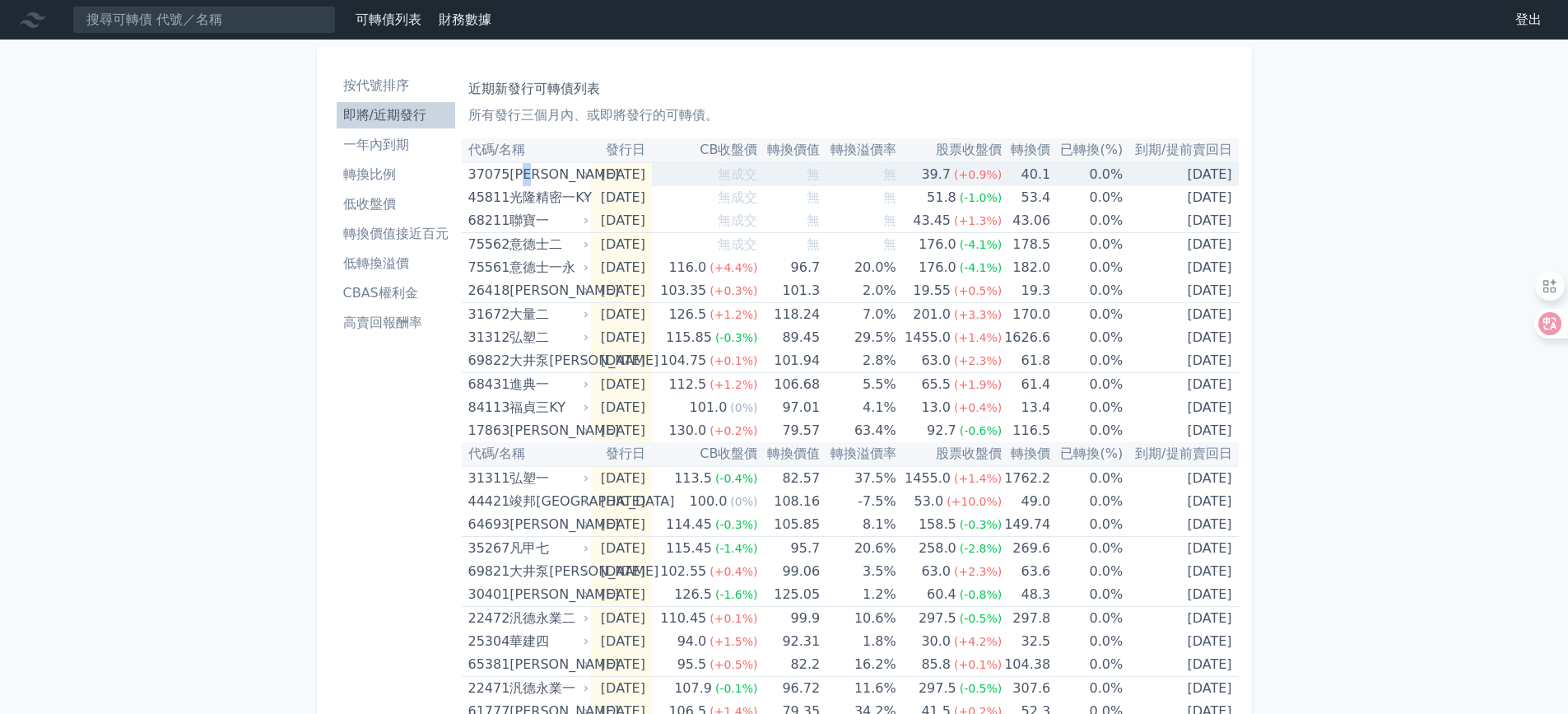
click at [540, 177] on div "[PERSON_NAME]" at bounding box center [547, 175] width 76 height 23
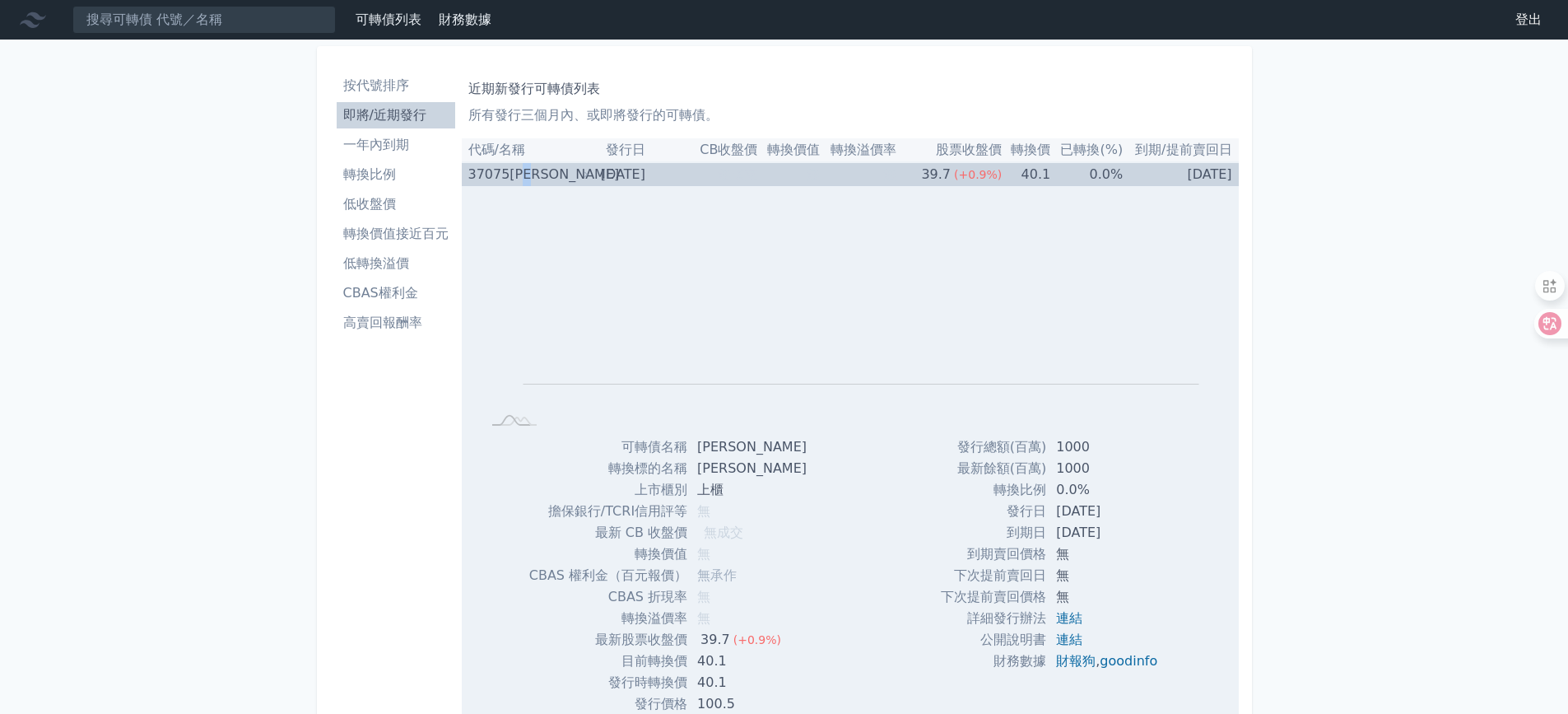
click at [540, 177] on div "[PERSON_NAME]" at bounding box center [547, 175] width 76 height 23
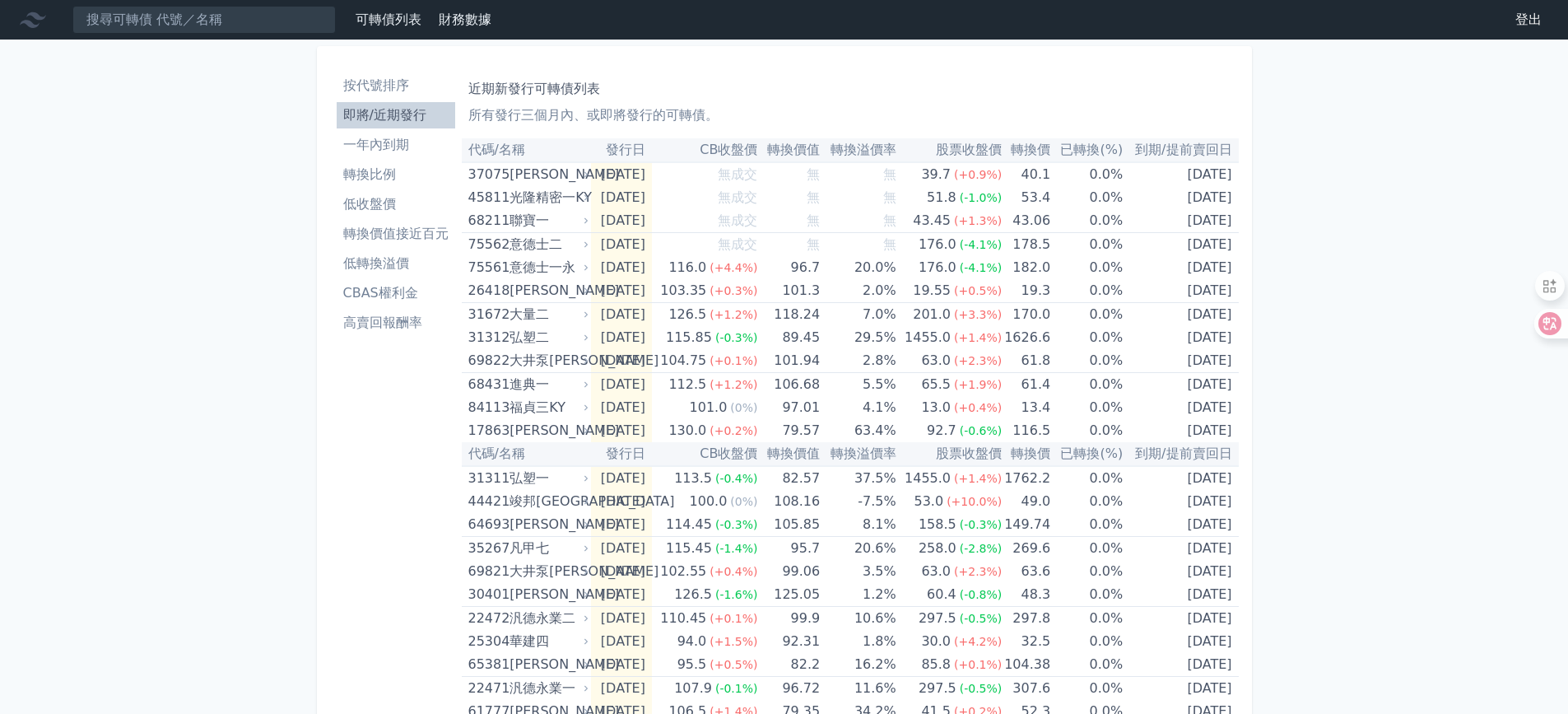
click at [415, 228] on li "轉換價值接近百元" at bounding box center [395, 234] width 119 height 20
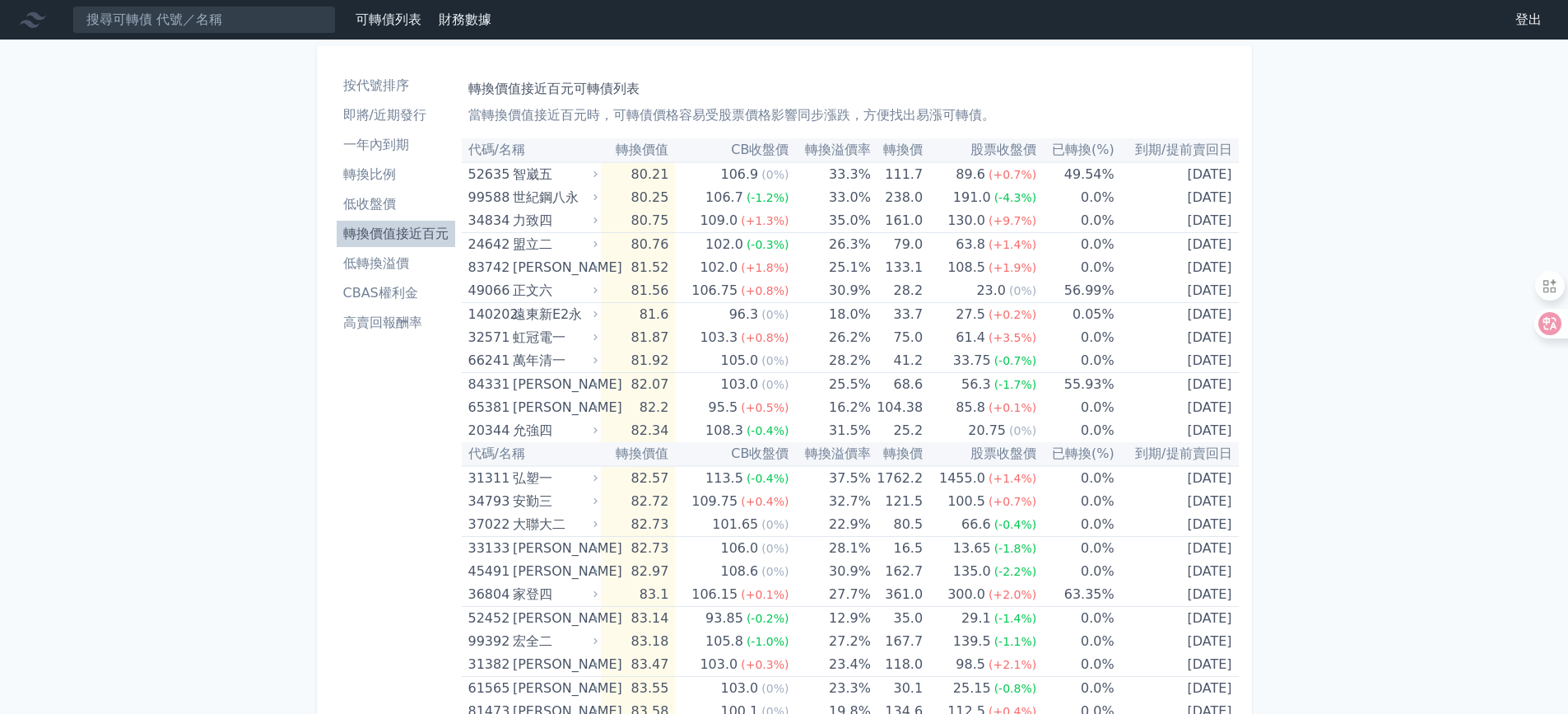
click at [402, 254] on li "低轉換溢價" at bounding box center [395, 263] width 119 height 20
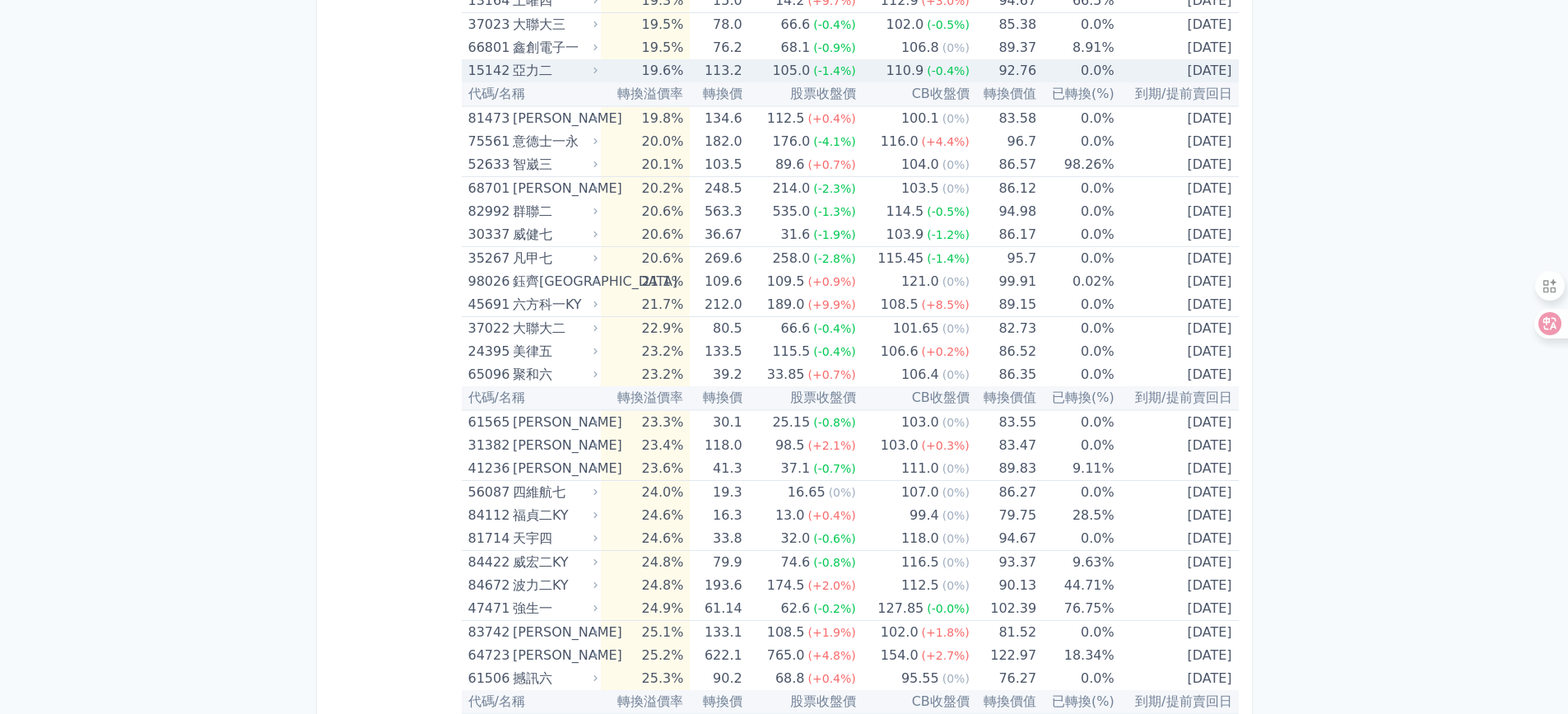
scroll to position [3707, 0]
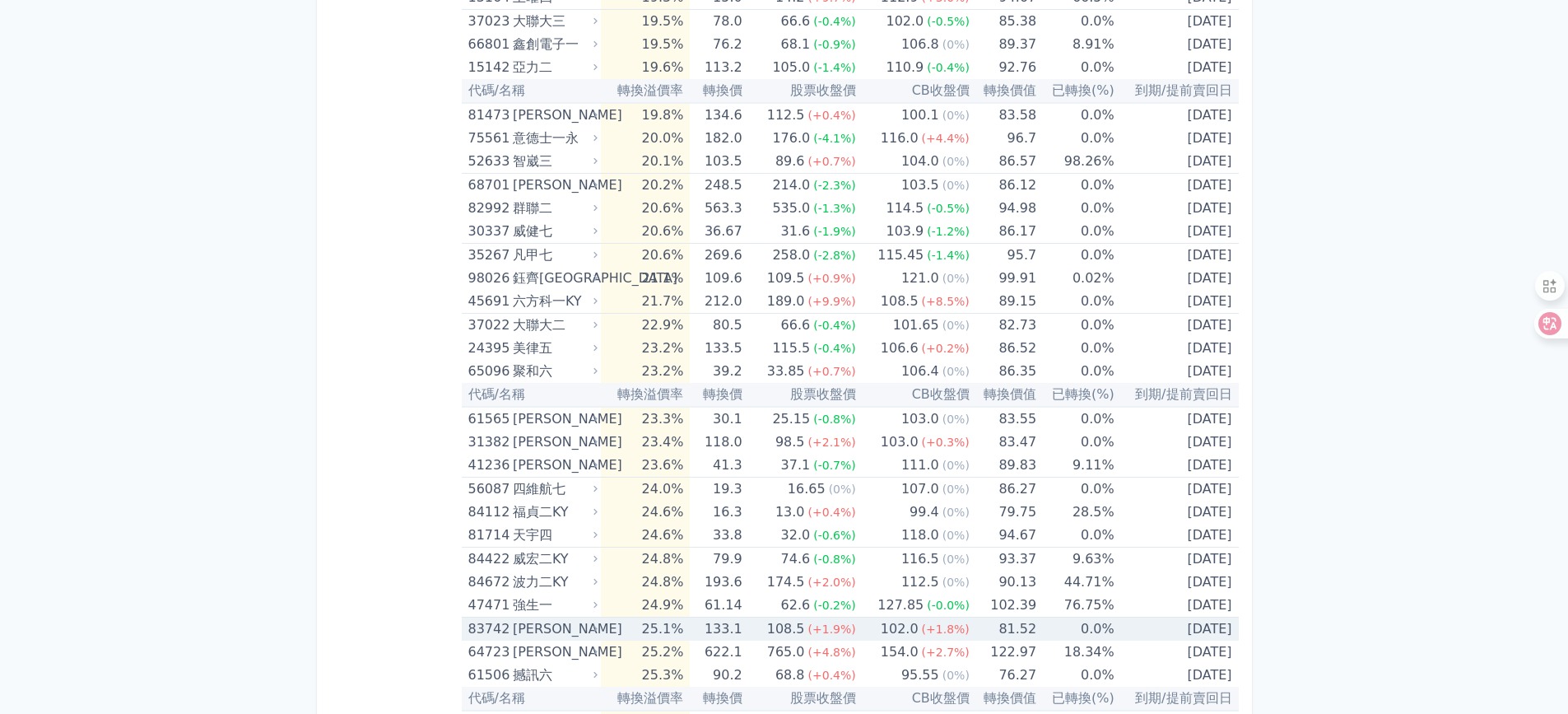
click at [565, 624] on div "[PERSON_NAME]" at bounding box center [553, 629] width 81 height 23
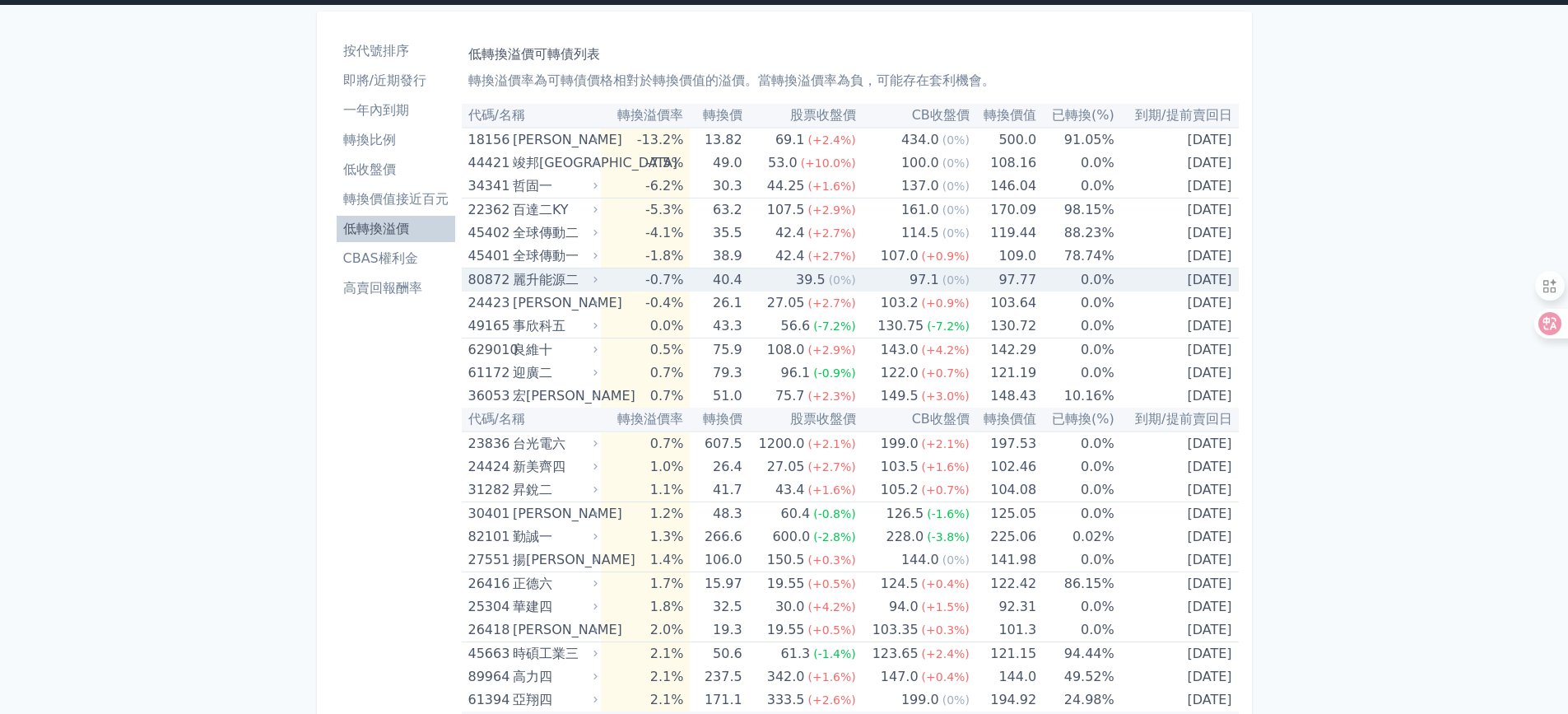
scroll to position [0, 0]
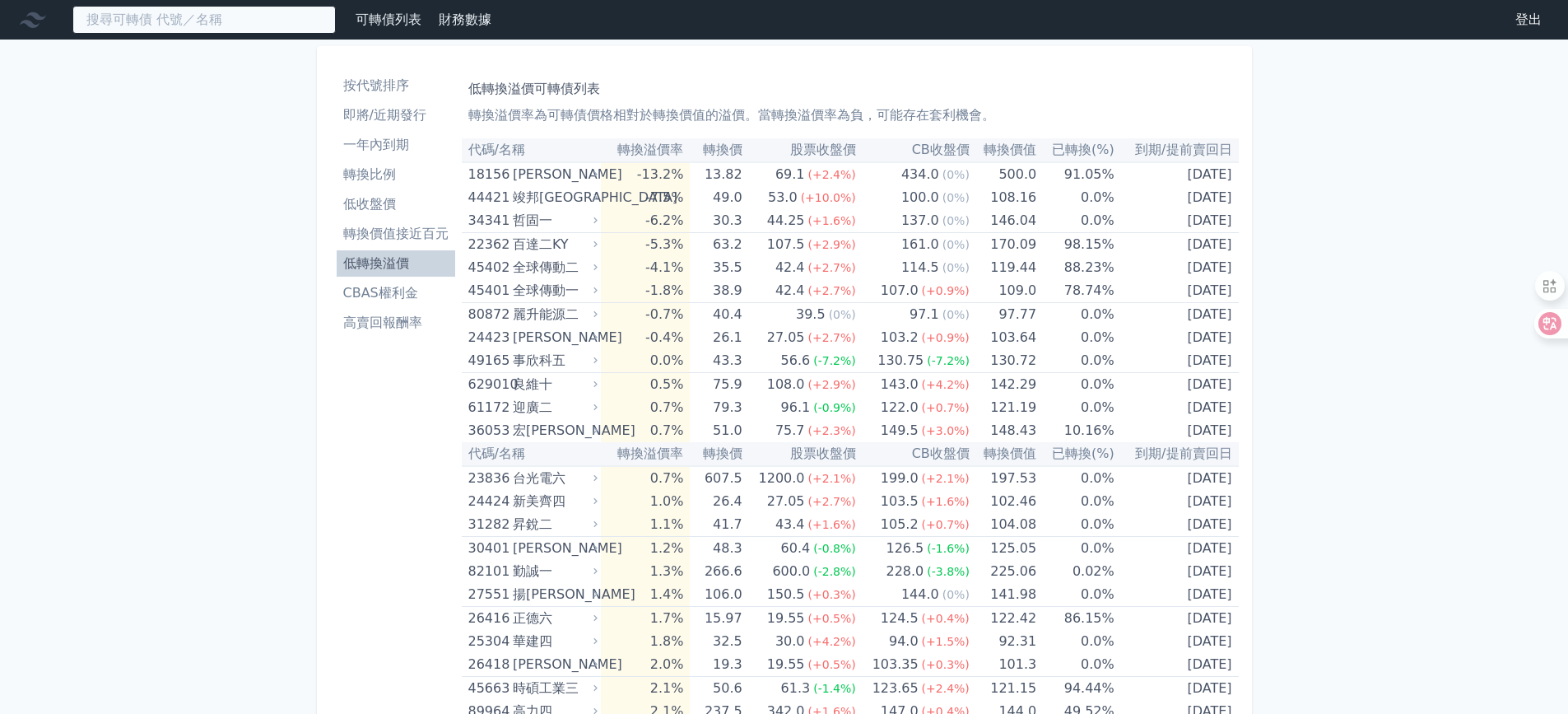
click at [177, 16] on input at bounding box center [203, 19] width 263 height 28
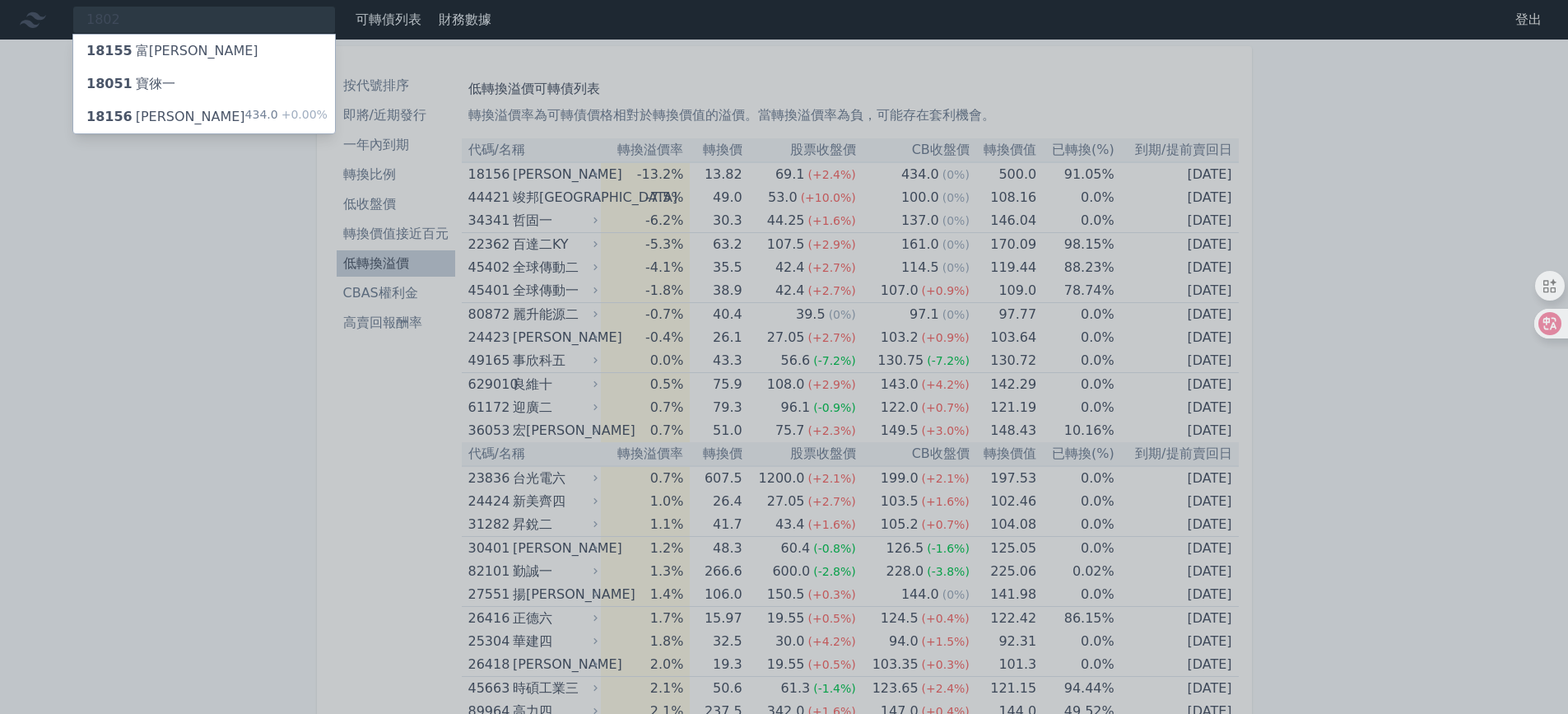
drag, startPoint x: 169, startPoint y: 23, endPoint x: 0, endPoint y: 29, distance: 169.1
click at [0, 29] on div at bounding box center [784, 357] width 1568 height 714
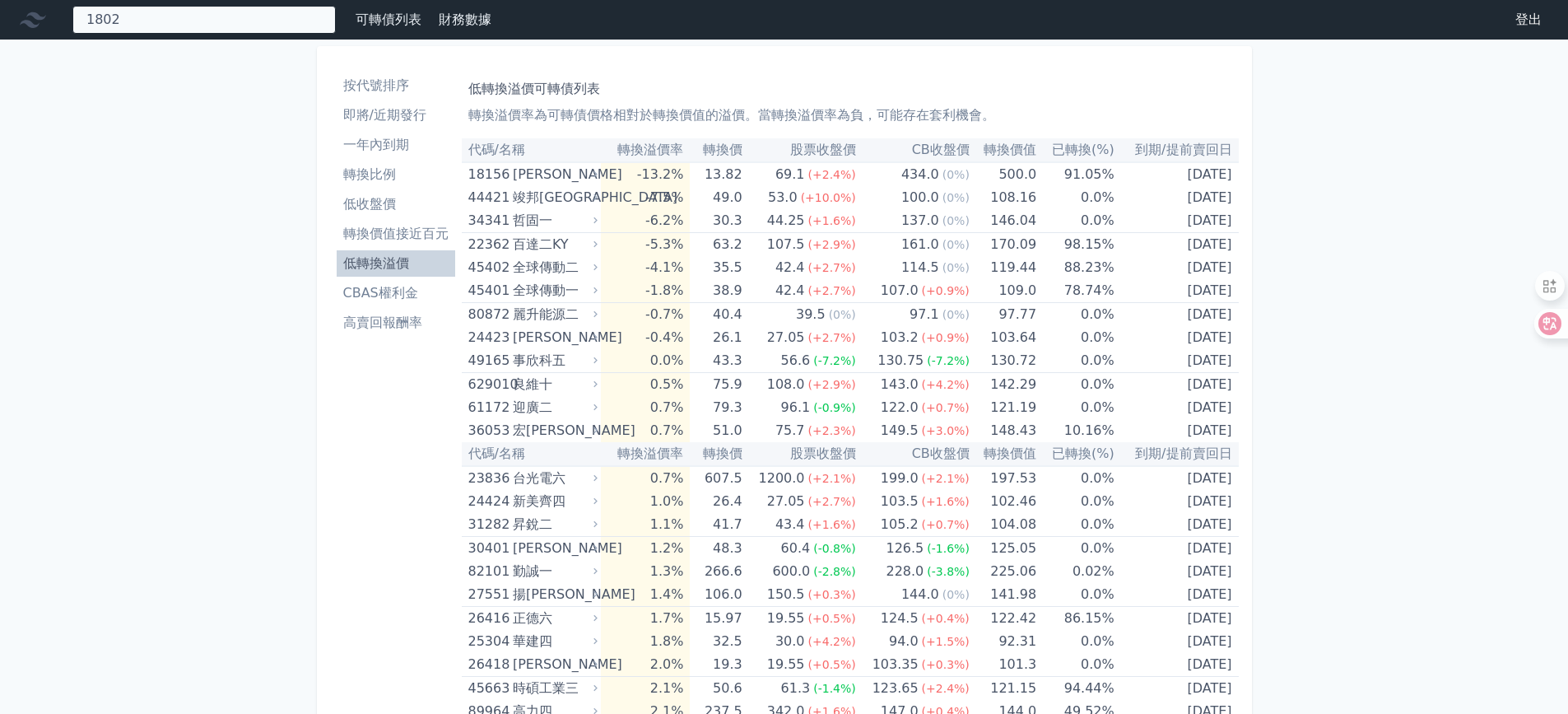
click at [240, 29] on div "1802 18155 富喬五 18051 寶徠一 18156 富喬六 434.0 +0.00%" at bounding box center [203, 19] width 263 height 28
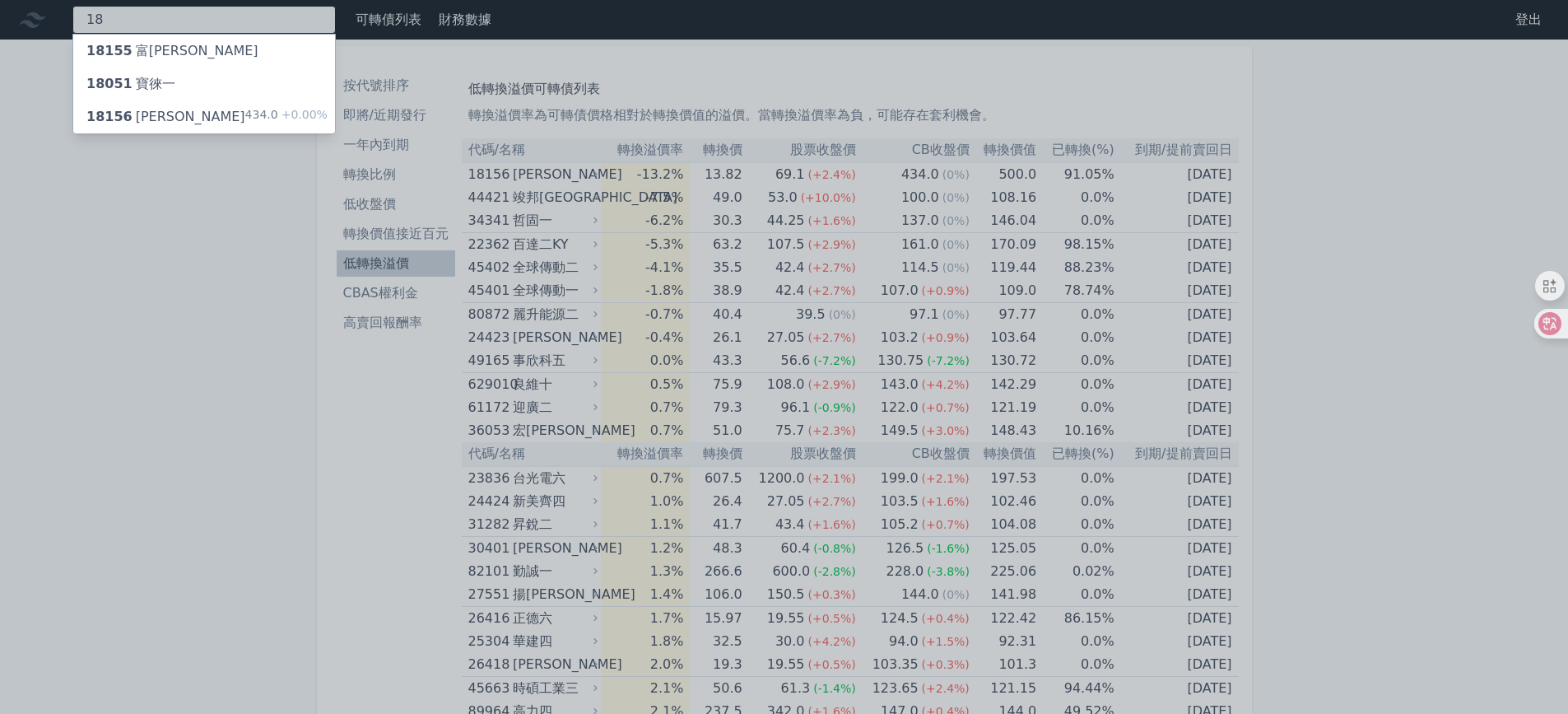
type input "1"
type input "6274"
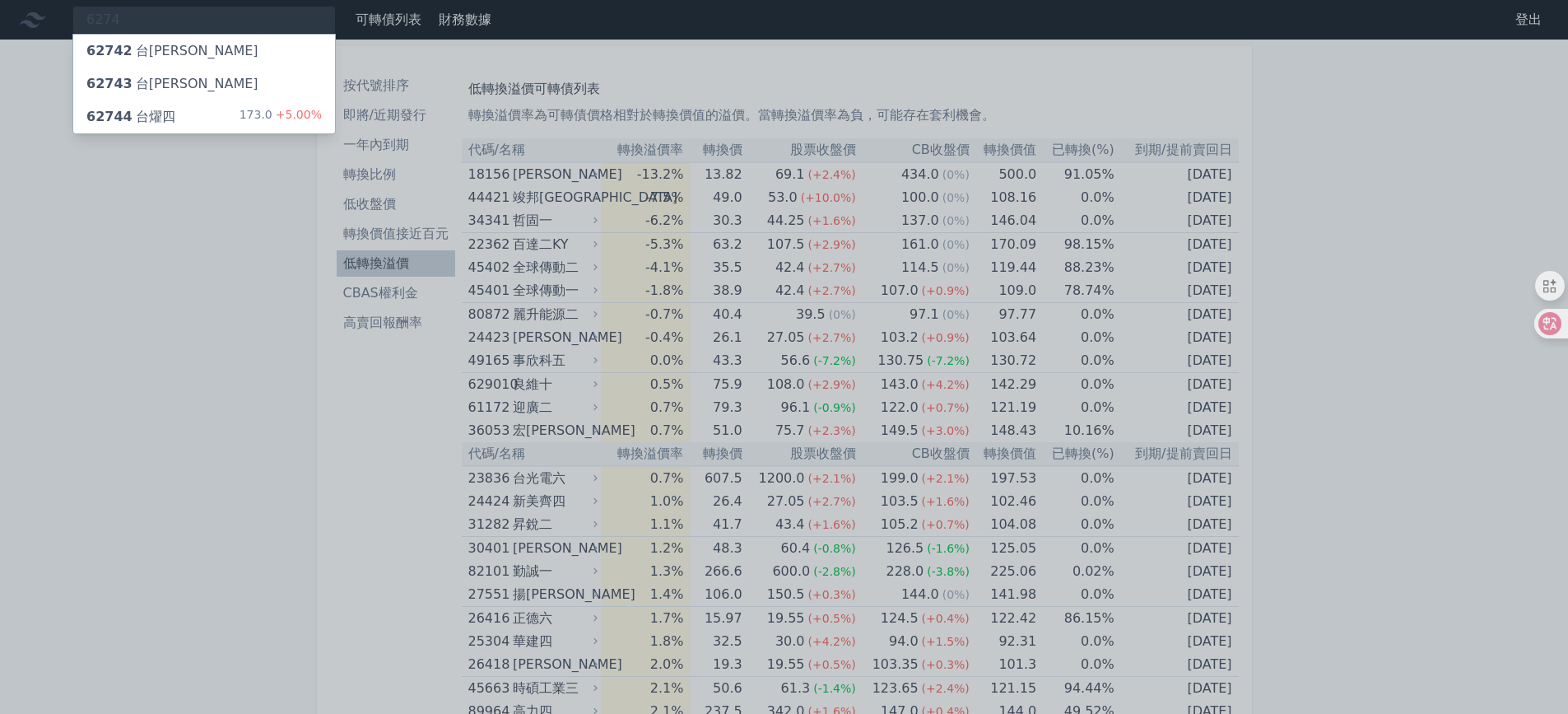
click at [229, 122] on div "62744 台燿四 173.0 +5.00%" at bounding box center [203, 117] width 261 height 33
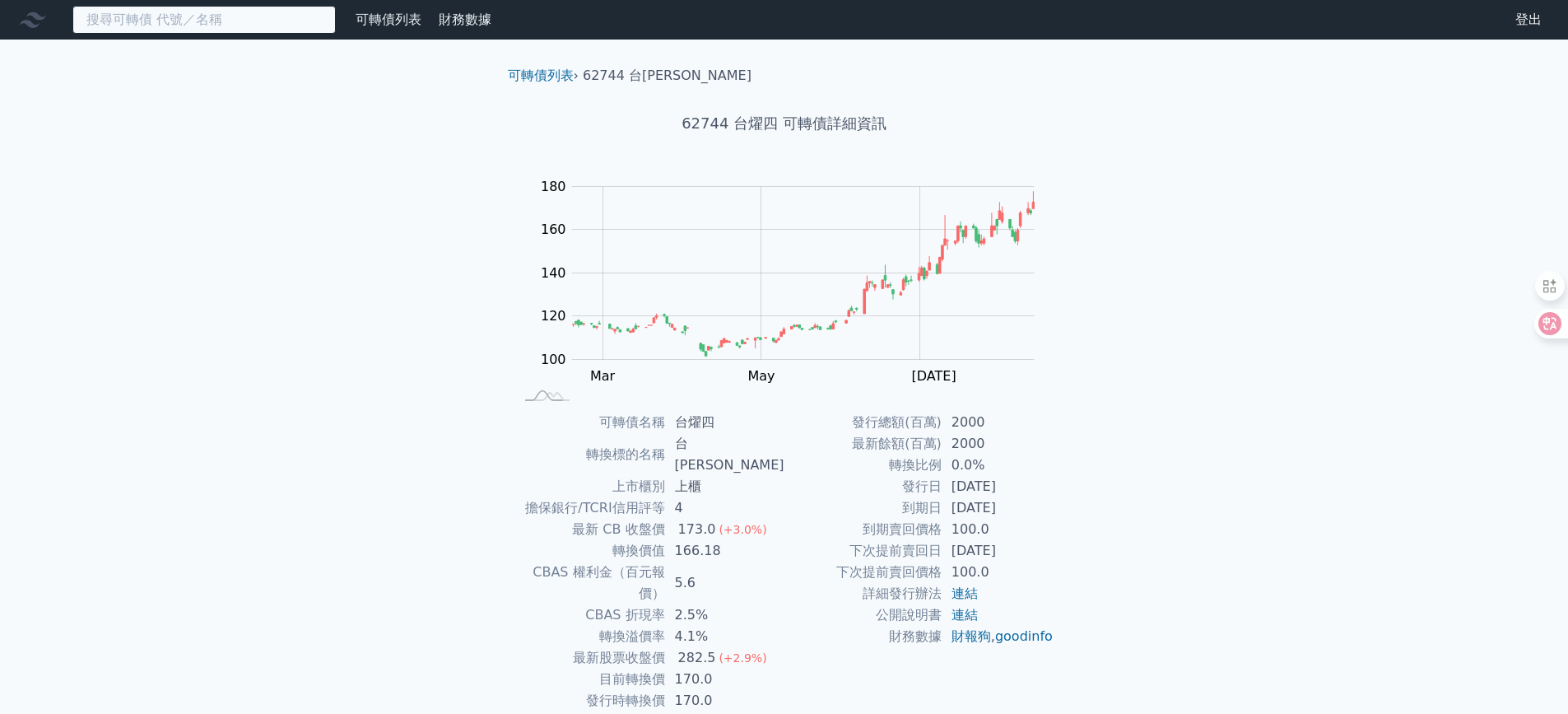
click at [268, 25] on input at bounding box center [203, 19] width 263 height 28
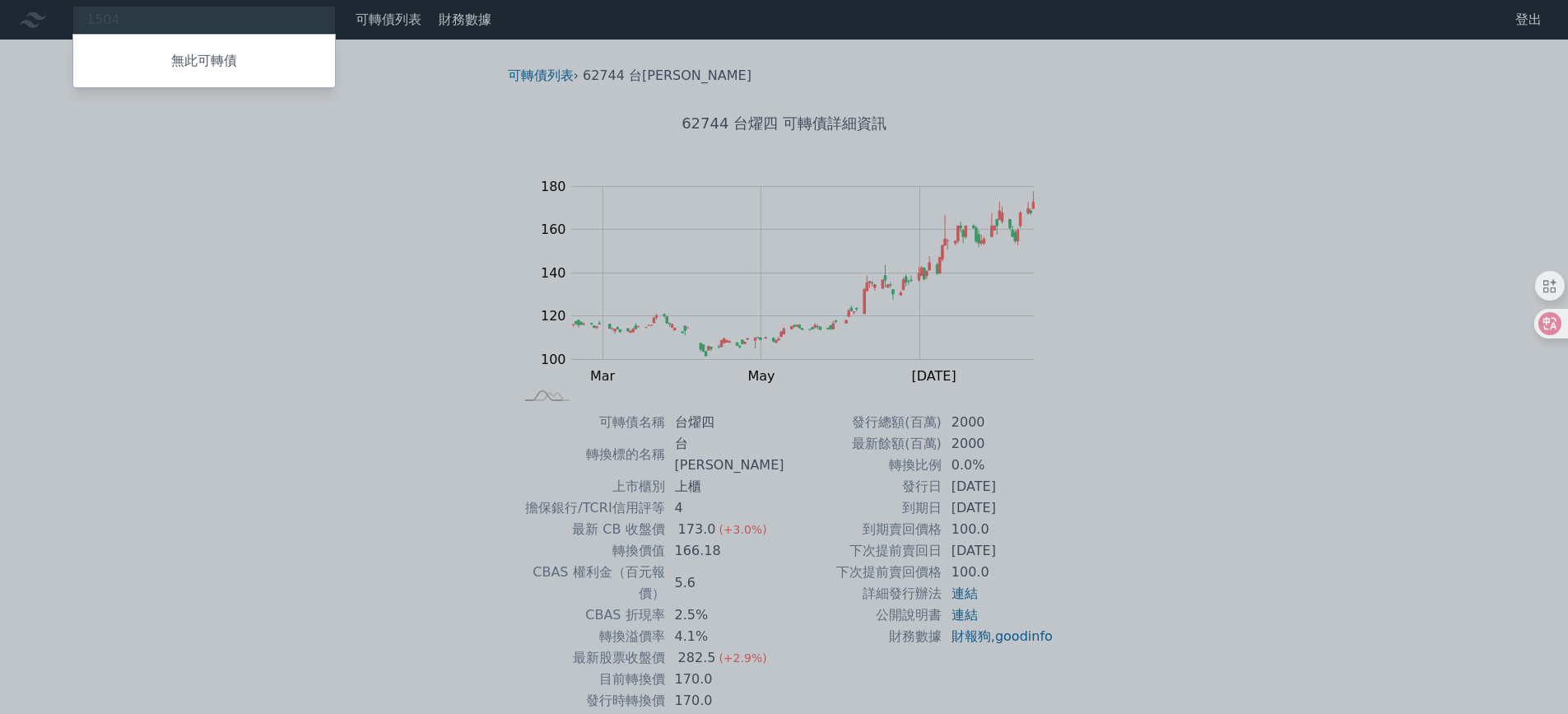
click at [375, 346] on div at bounding box center [784, 357] width 1568 height 714
click at [196, 12] on div "1504 無此可轉債" at bounding box center [203, 19] width 263 height 28
type input "1"
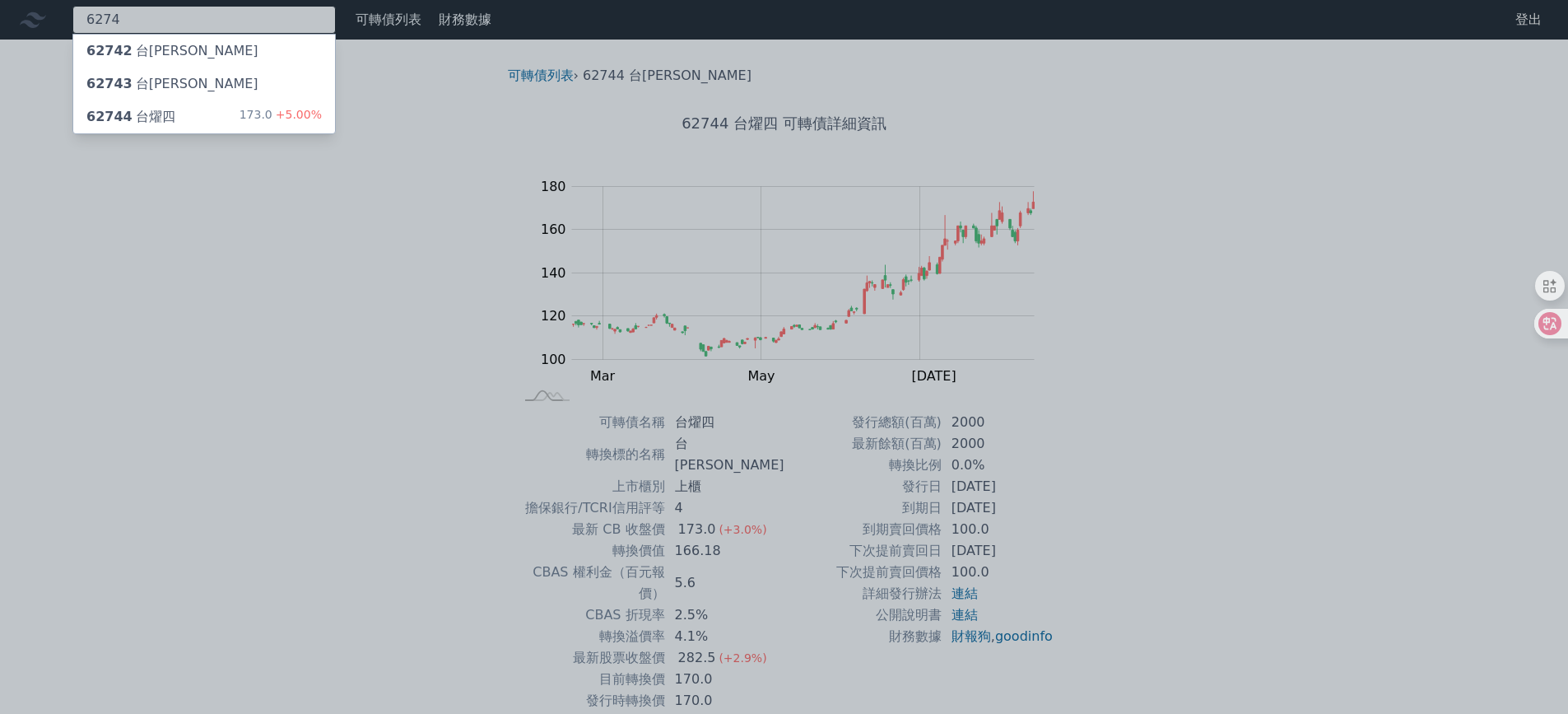
type input "6274"
